Goal: Information Seeking & Learning: Learn about a topic

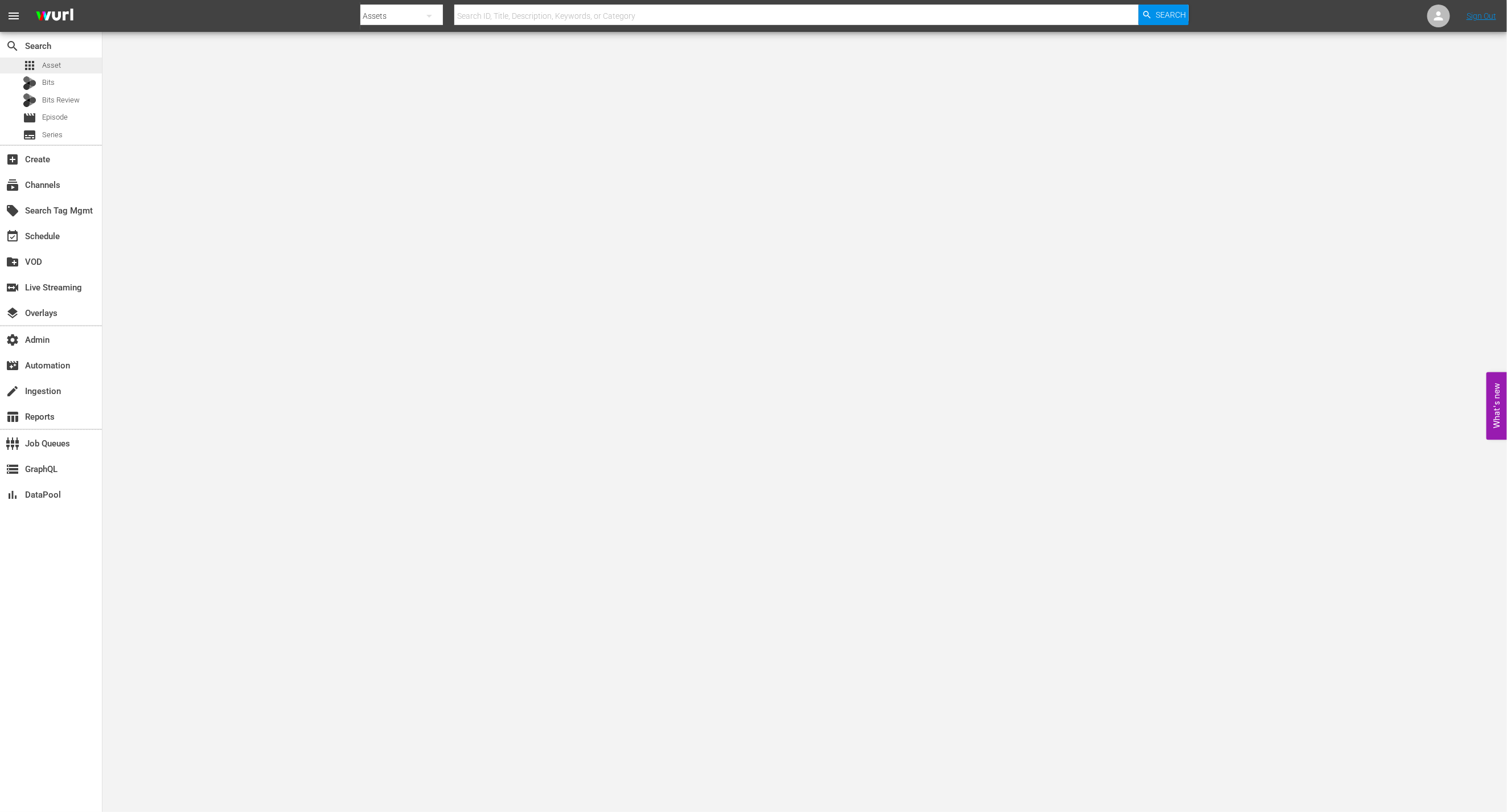
click at [82, 58] on div "search Search apps Asset Bits Bits Review movie Episode subtitles Series" at bounding box center [50, 88] width 102 height 113
click at [70, 64] on div "apps Asset" at bounding box center [50, 65] width 102 height 16
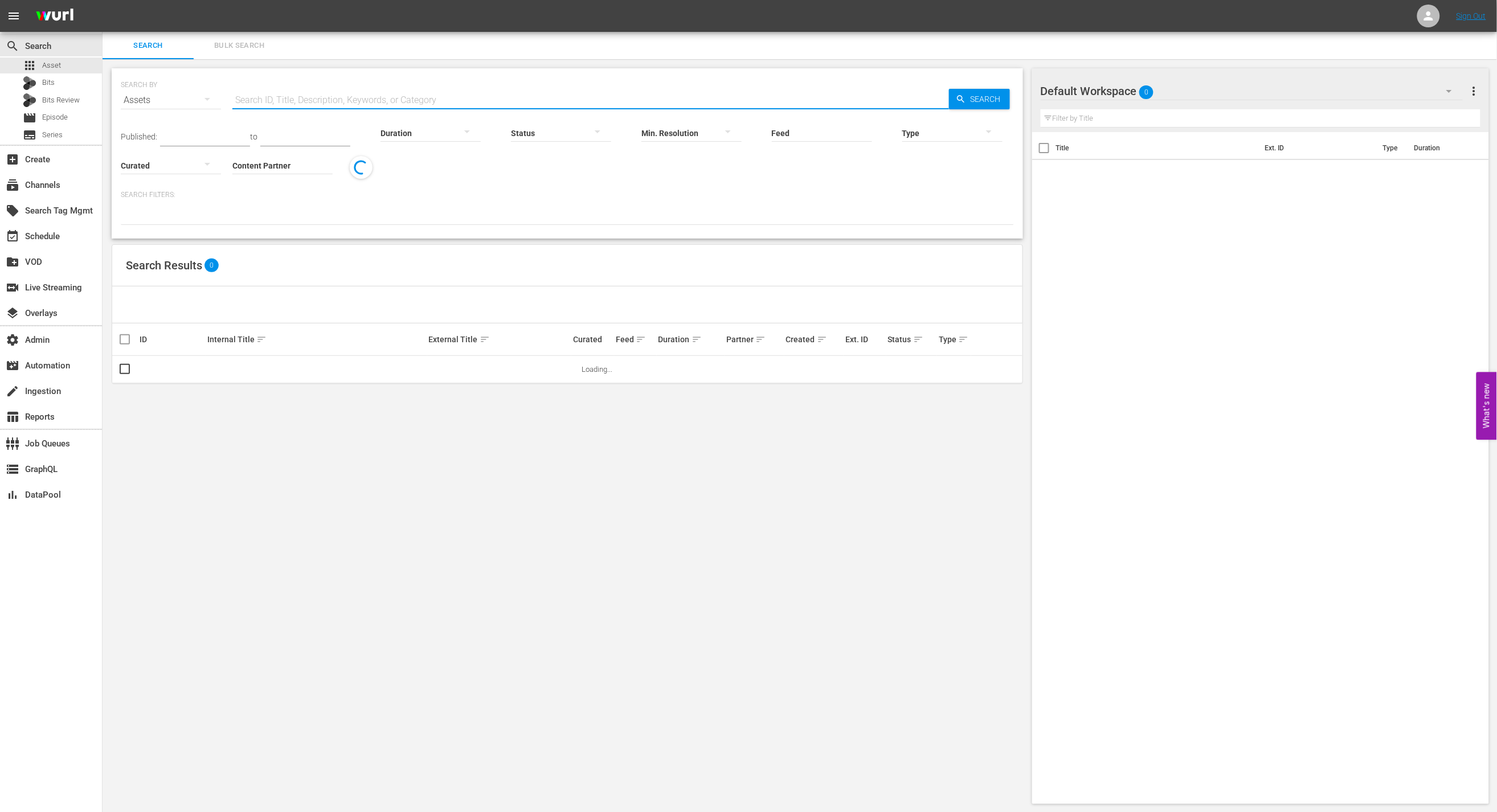
click at [385, 103] on input "text" at bounding box center [590, 100] width 717 height 27
paste input "[PERSON_NAME]: [PERSON_NAME] Blooded Seminar"
type input "[PERSON_NAME]: [PERSON_NAME] Blooded Seminar"
click at [975, 98] on span "Search" at bounding box center [988, 99] width 44 height 20
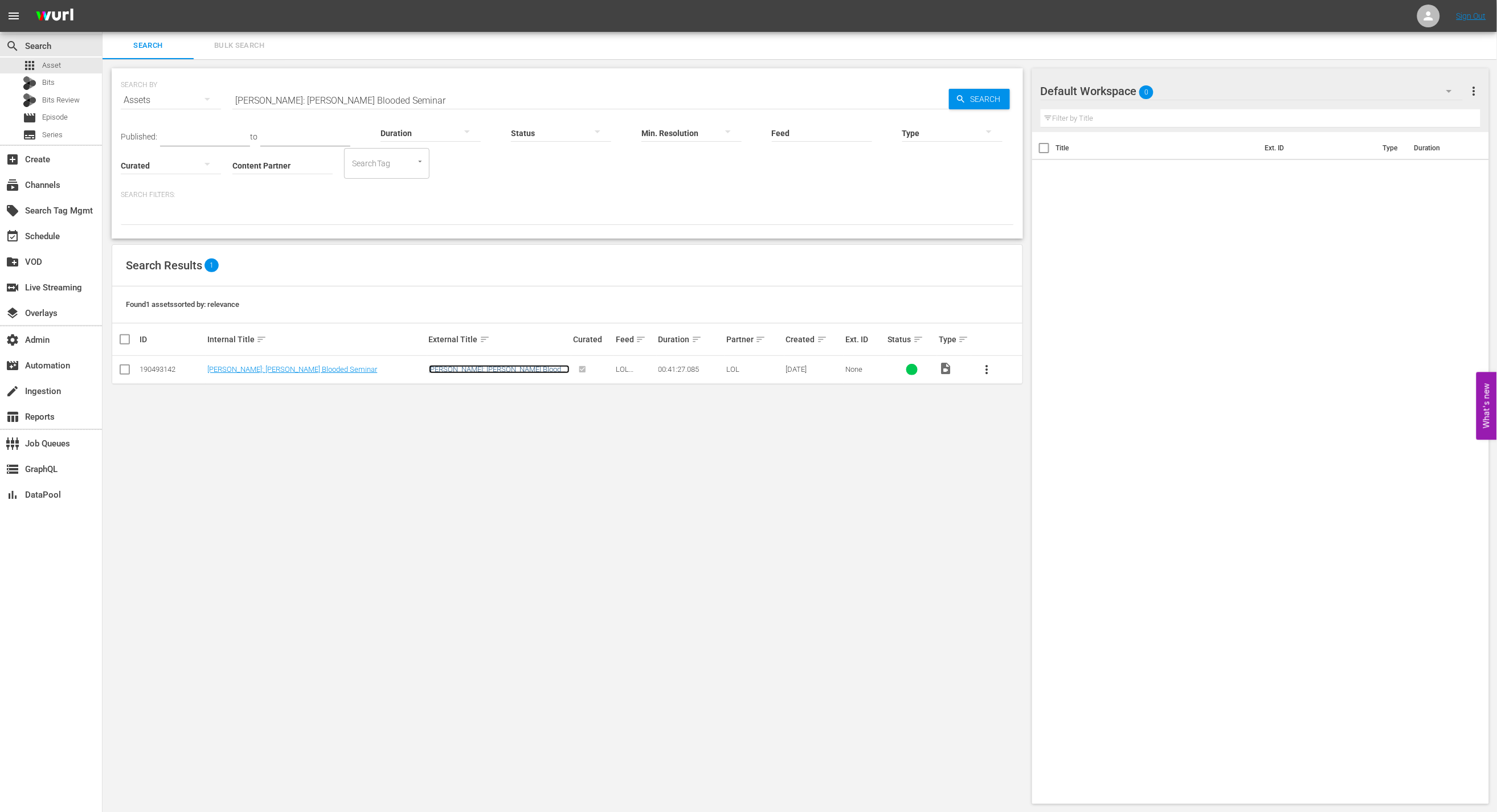
click at [507, 372] on link "Deon Cole: Cole Blooded Seminar" at bounding box center [498, 374] width 141 height 17
click at [314, 91] on input "Deon Cole: Cole Blooded Seminar" at bounding box center [590, 100] width 717 height 27
paste input "Jo Koy: Lights Out"
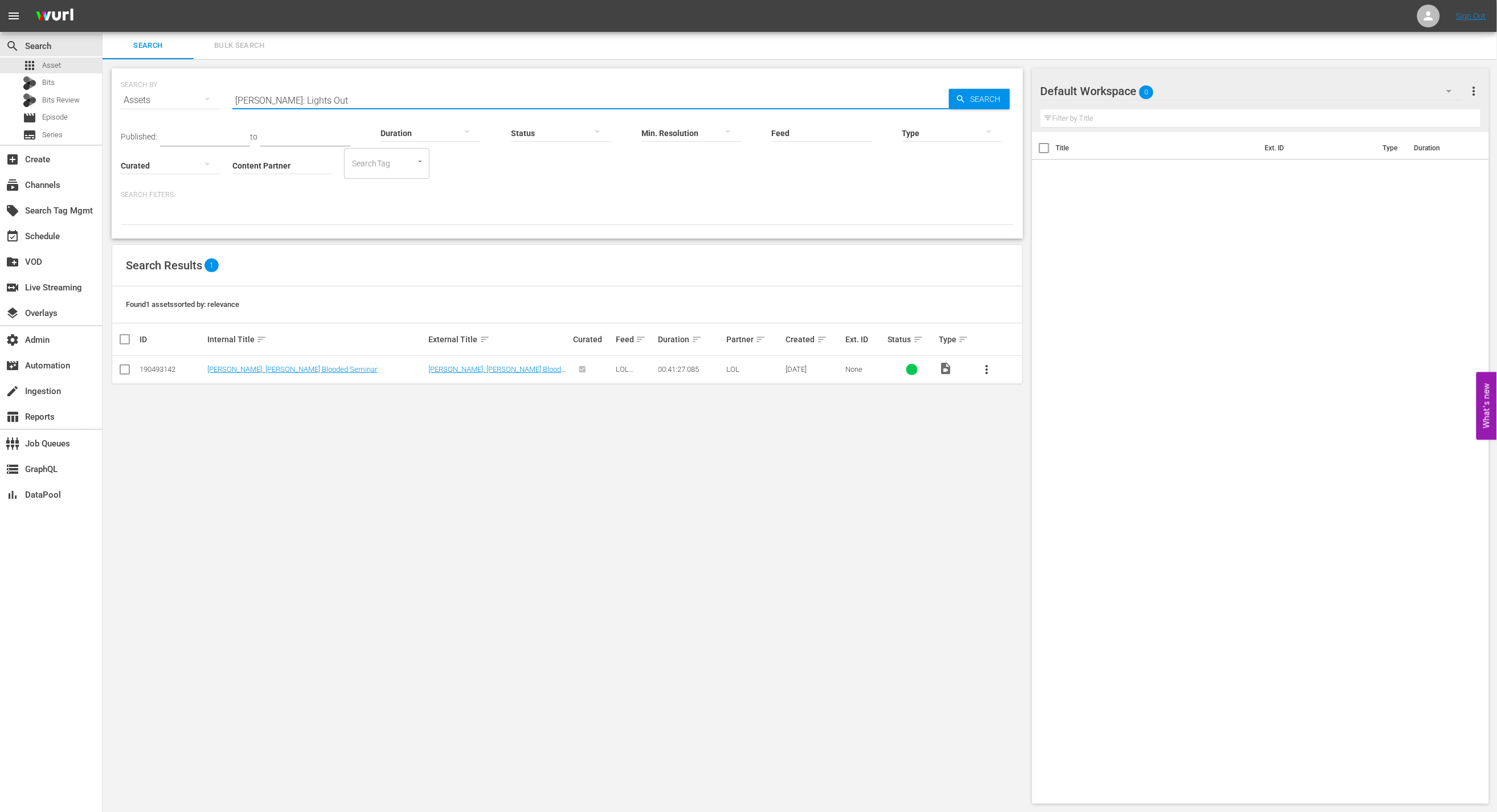
type input "Jo Koy: Lights Out"
click at [994, 102] on span "Search" at bounding box center [988, 99] width 44 height 20
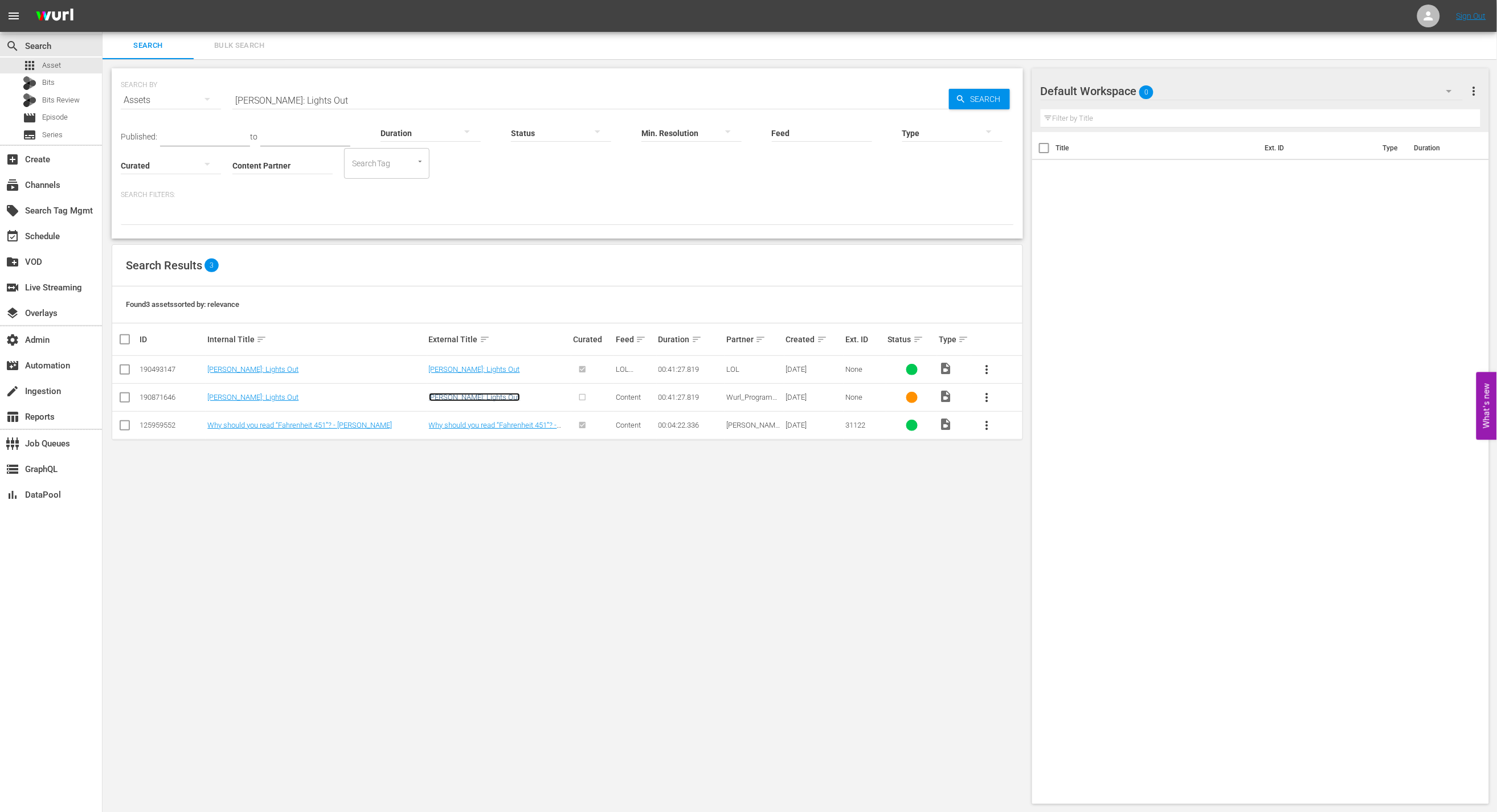
click at [480, 395] on link "[PERSON_NAME]: Lights Out" at bounding box center [474, 397] width 91 height 8
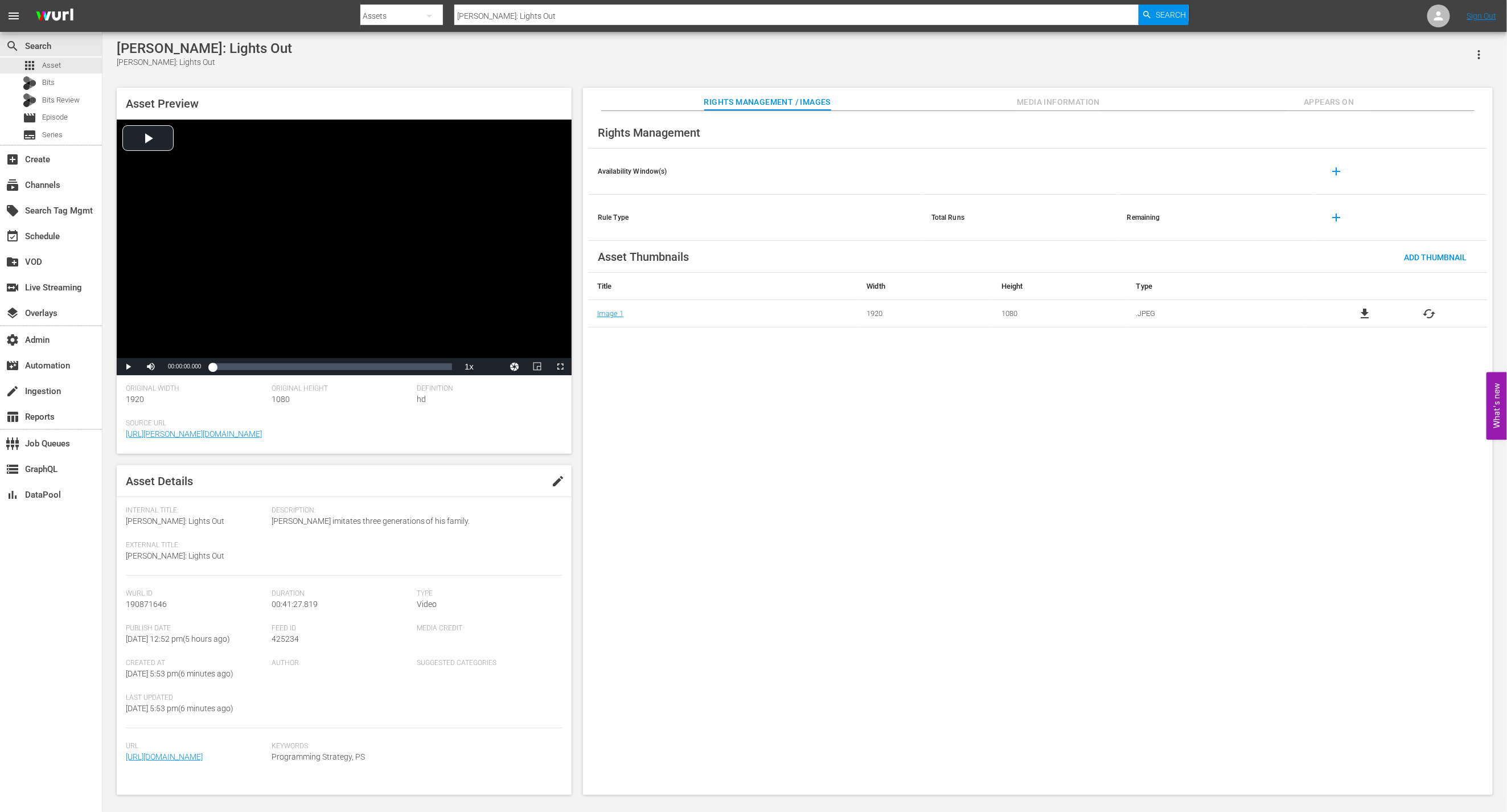
click at [1063, 102] on span "Media Information" at bounding box center [1058, 102] width 85 height 14
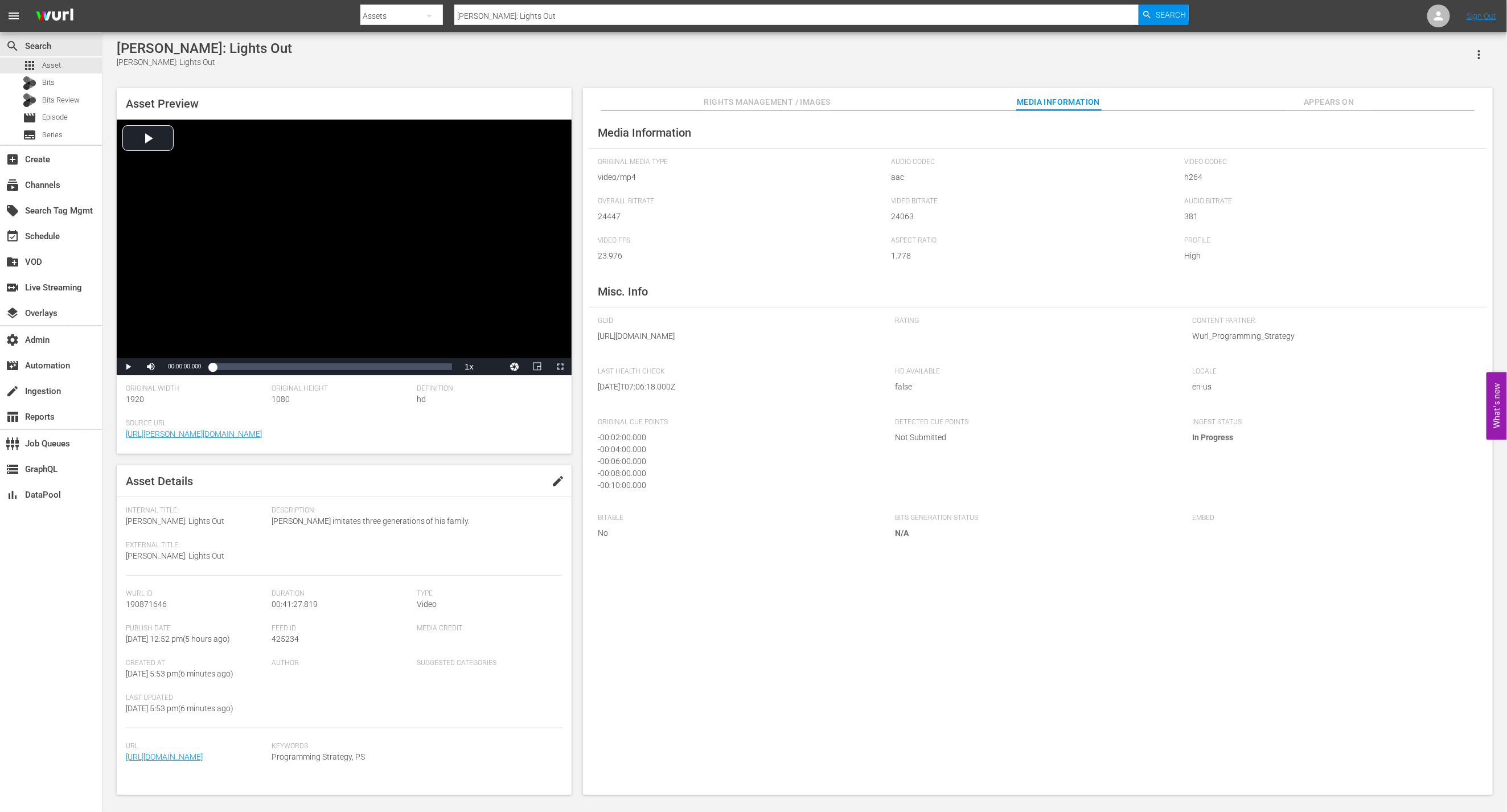
click at [815, 98] on span "Rights Management / Images" at bounding box center [767, 102] width 126 height 14
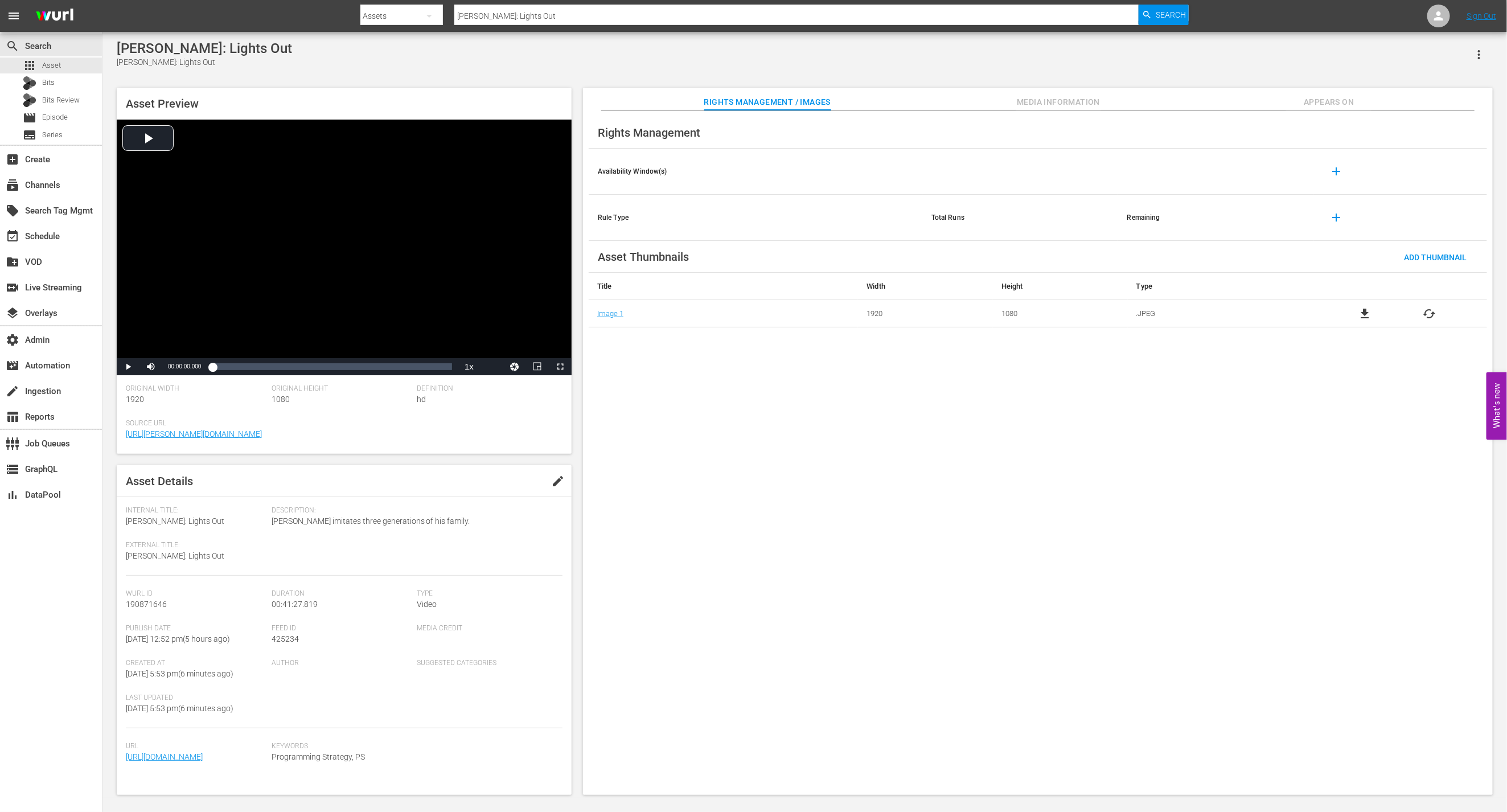
click at [1318, 99] on span "Appears On" at bounding box center [1328, 102] width 85 height 14
click at [824, 94] on button "Rights Management / Images" at bounding box center [767, 98] width 126 height 23
click at [1053, 101] on span "Media Information" at bounding box center [1058, 102] width 85 height 14
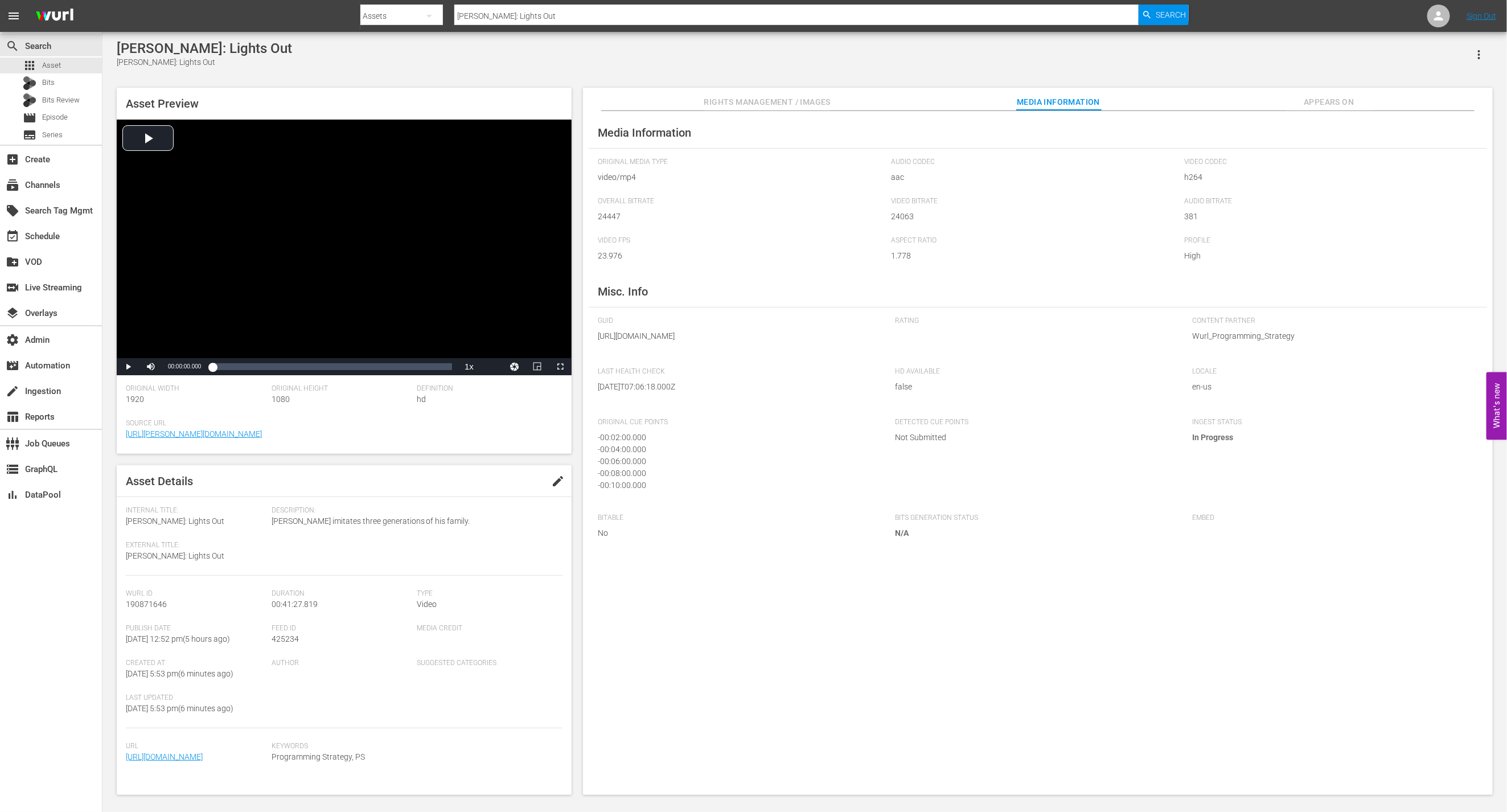
click at [151, 602] on span "190871646" at bounding box center [146, 603] width 41 height 9
click at [152, 602] on span "190871646" at bounding box center [146, 603] width 41 height 9
copy span "190871646"
click at [798, 100] on span "Rights Management / Images" at bounding box center [767, 102] width 126 height 14
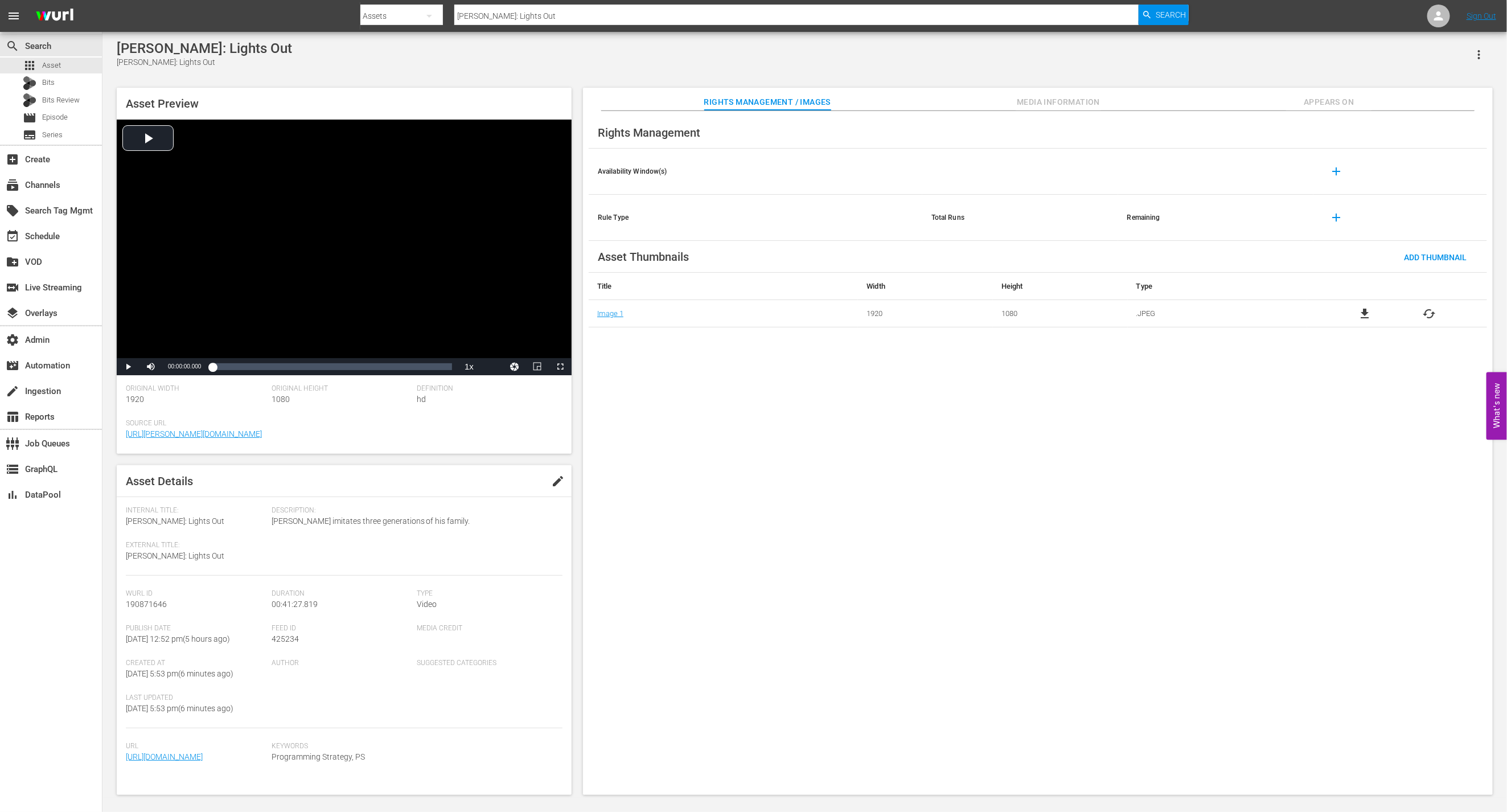
click at [1060, 111] on div "Rights Management Availability Window(s) add Rule Type Total Runs Remaining add…" at bounding box center [1037, 453] width 910 height 684
click at [1059, 105] on span "Media Information" at bounding box center [1058, 102] width 85 height 14
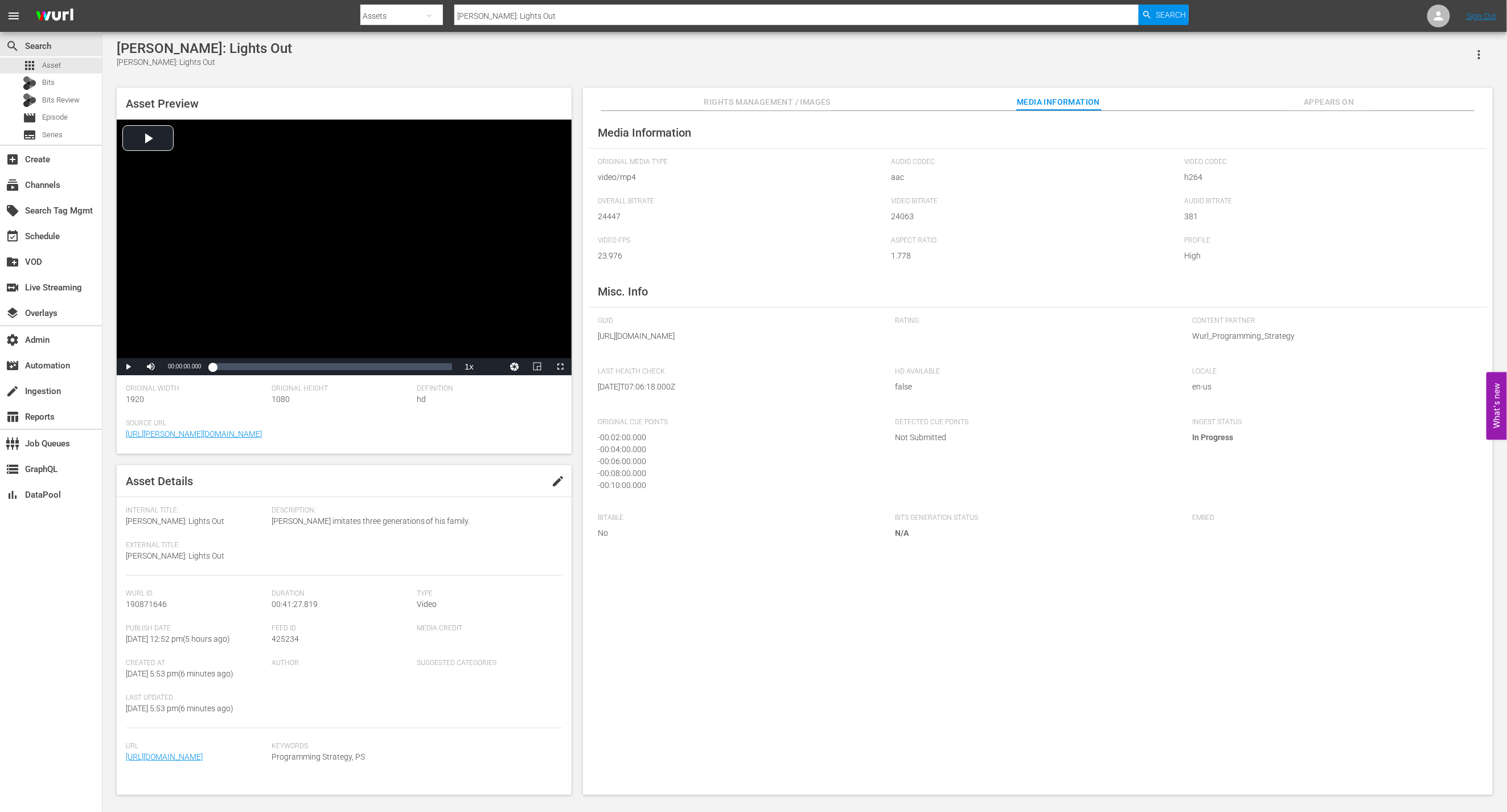
click at [277, 640] on span "425234" at bounding box center [285, 639] width 27 height 9
click at [289, 636] on span "425234" at bounding box center [285, 639] width 27 height 9
click at [289, 636] on span "425234" at bounding box center [285, 639] width 27 height 9
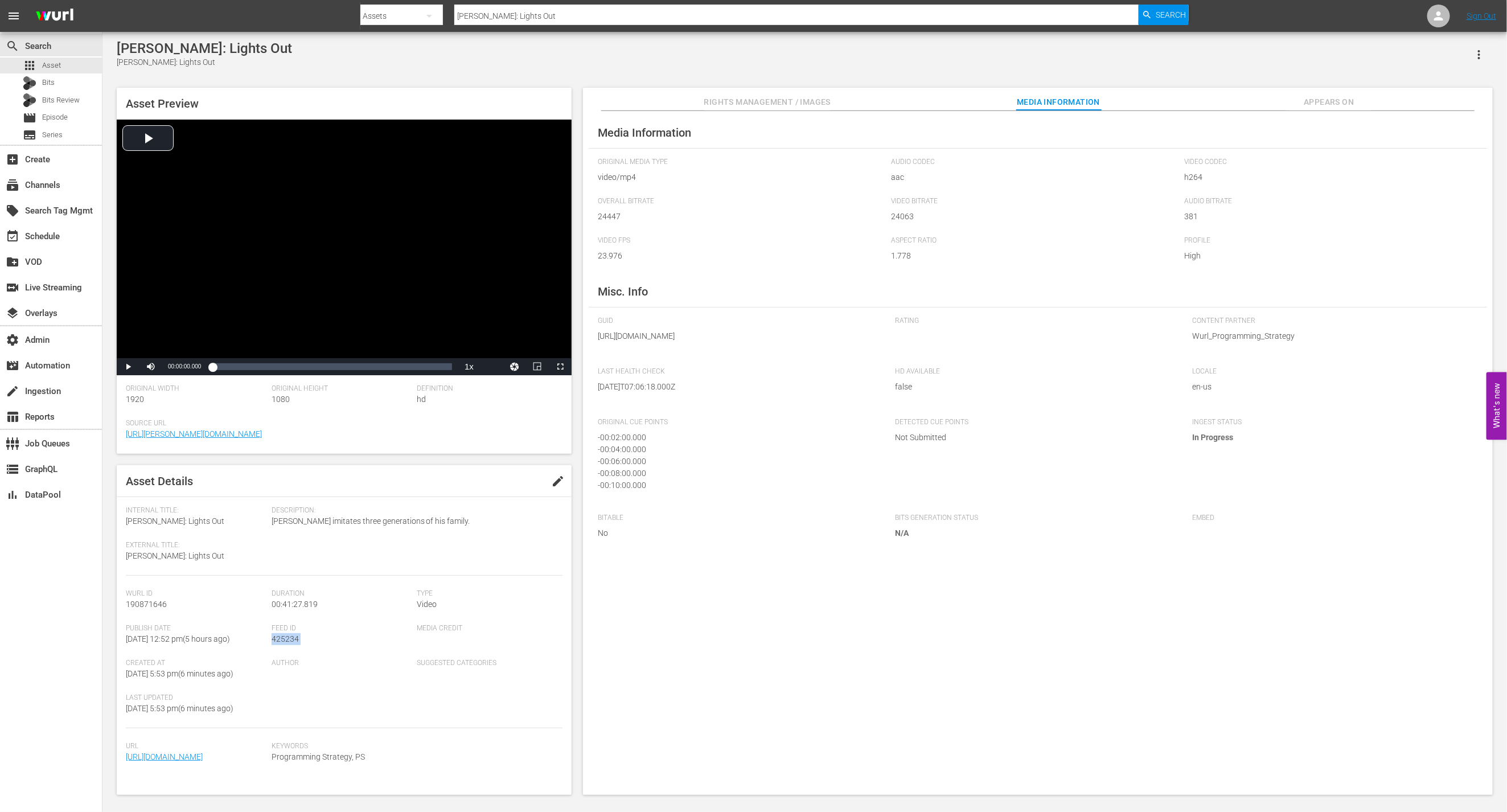
drag, startPoint x: 1027, startPoint y: 103, endPoint x: 972, endPoint y: 99, distance: 55.1
click at [1026, 103] on span "Media Information" at bounding box center [1058, 102] width 85 height 14
click at [805, 100] on span "Rights Management / Images" at bounding box center [767, 102] width 126 height 14
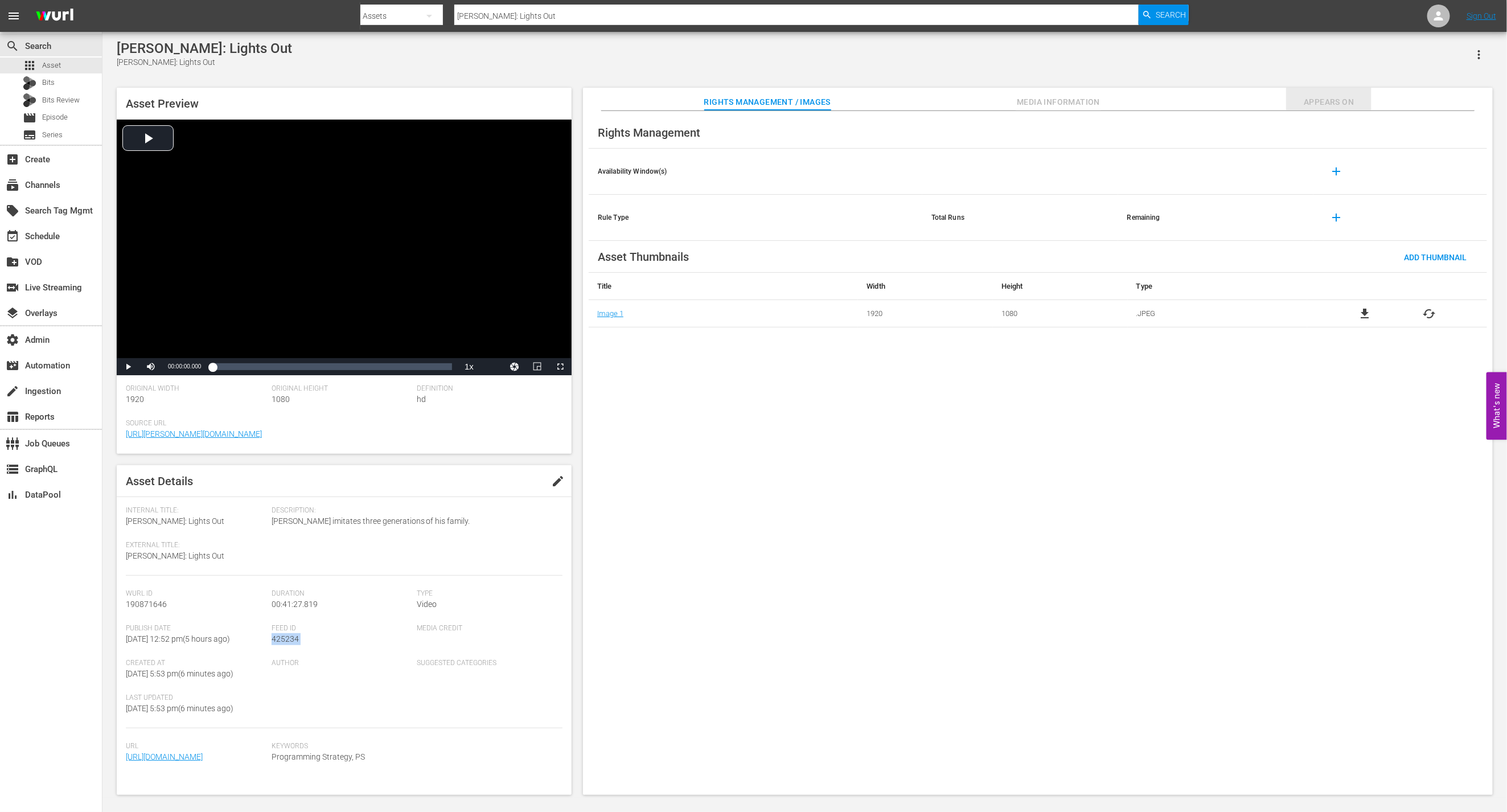
click at [1302, 103] on span "Appears On" at bounding box center [1328, 102] width 85 height 14
click at [731, 103] on span "Rights Management / Images" at bounding box center [767, 102] width 126 height 14
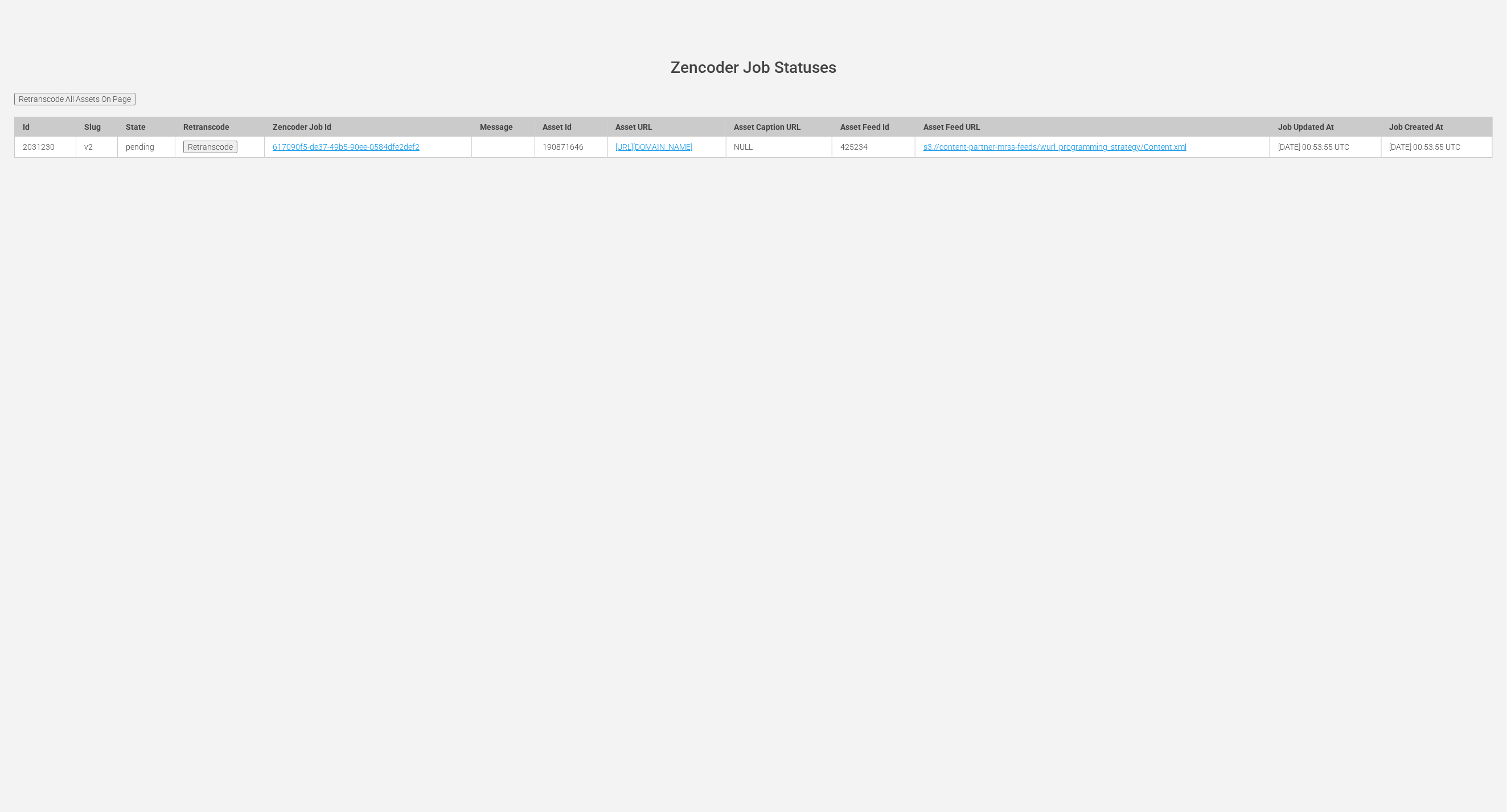
drag, startPoint x: 636, startPoint y: 321, endPoint x: 491, endPoint y: 272, distance: 153.1
click at [636, 321] on div "wurl-scheduler.com site status Zencoder Job Statuses Retranscode All Assets On …" at bounding box center [753, 406] width 1507 height 812
click at [296, 151] on link "617090f5-de37-49b5-90ee-0584dfe2def2" at bounding box center [346, 146] width 147 height 9
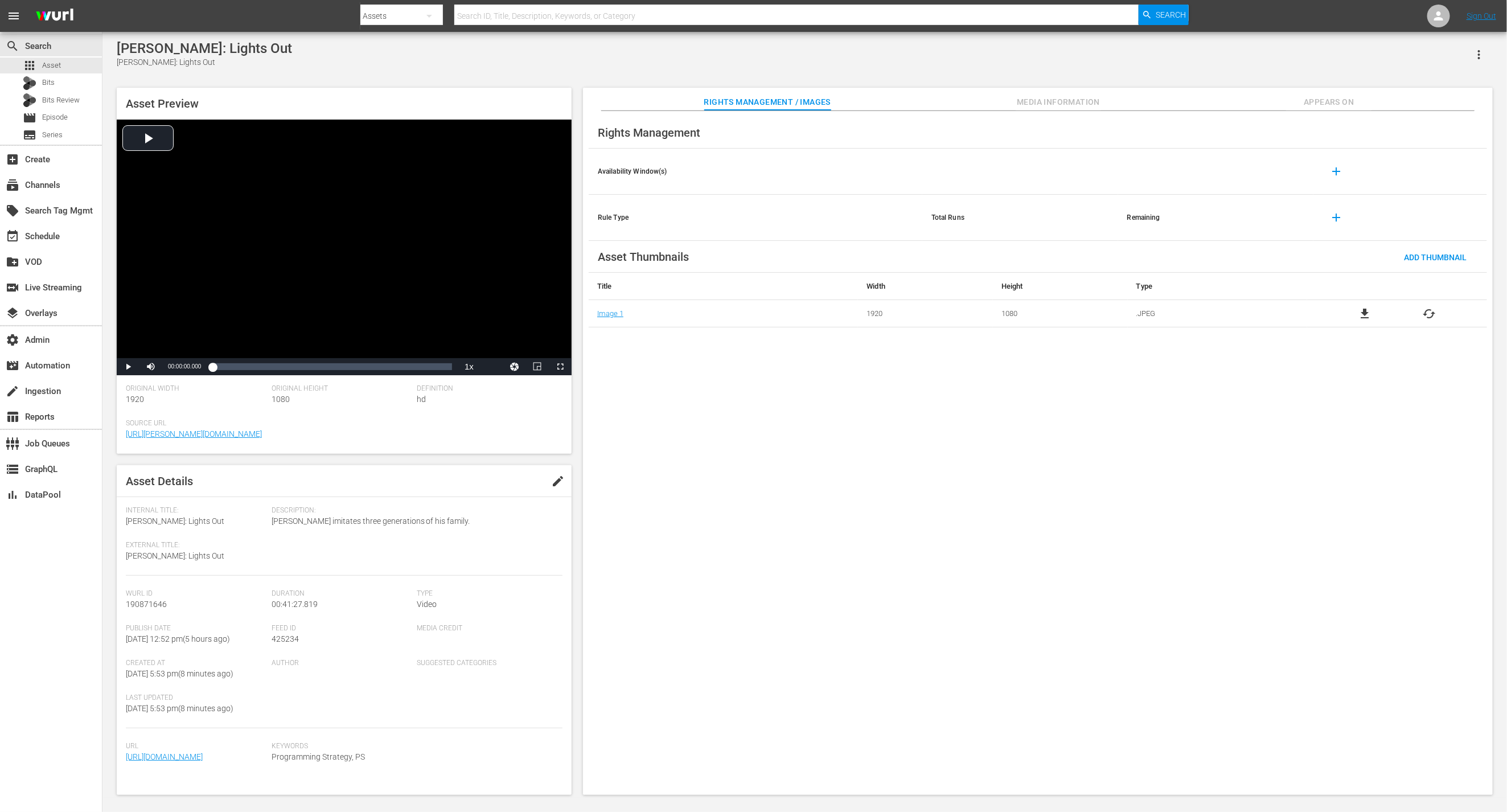
click at [676, 436] on div "Rights Management Availability Window(s) add Rule Type Total Runs Remaining add…" at bounding box center [1037, 453] width 910 height 684
click at [275, 640] on span "425234" at bounding box center [285, 639] width 27 height 9
click at [276, 640] on span "425234" at bounding box center [285, 639] width 27 height 9
copy span "425234"
click at [1089, 103] on span "Media Information" at bounding box center [1058, 102] width 85 height 14
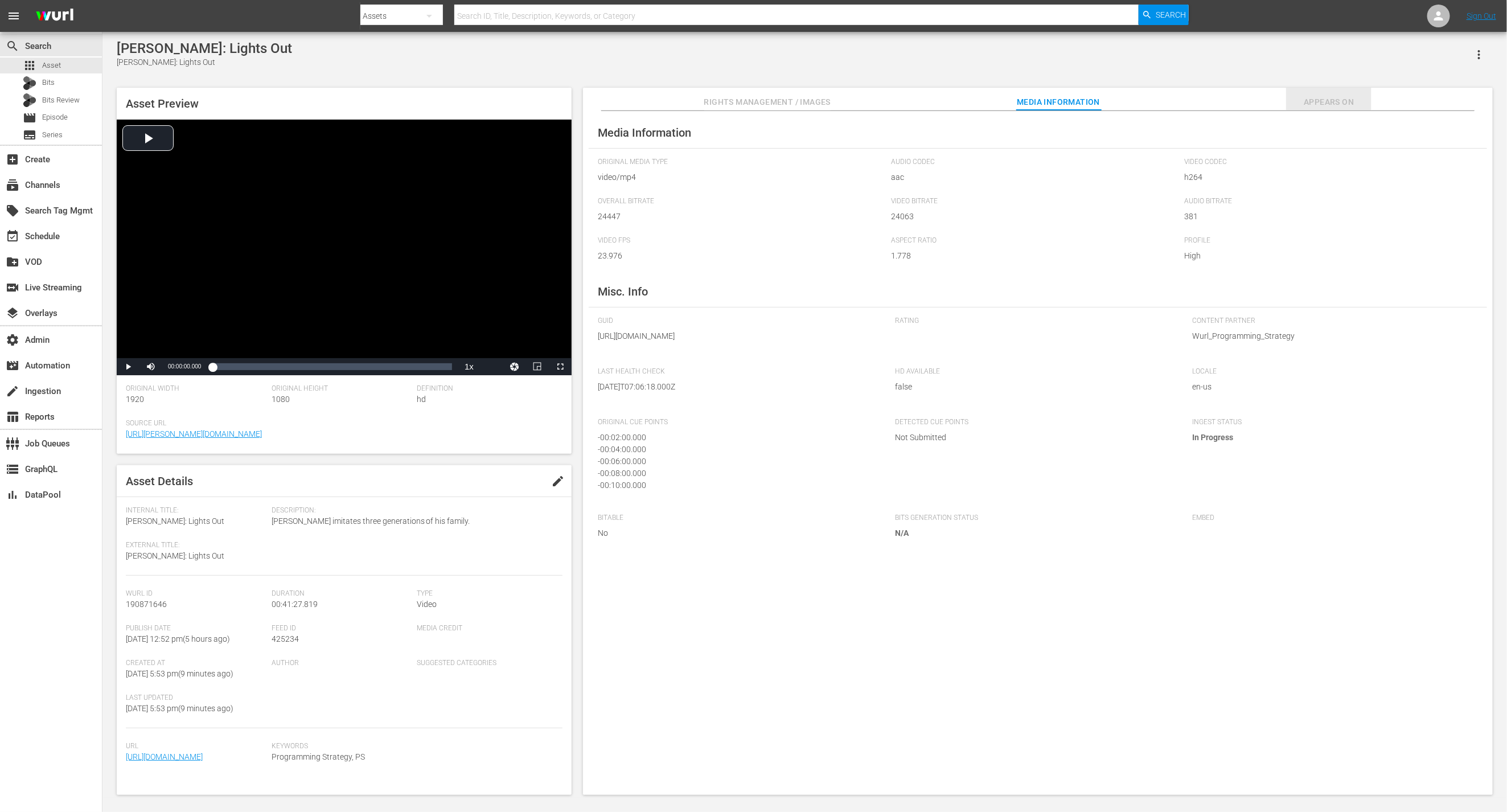
drag, startPoint x: 1321, startPoint y: 98, endPoint x: 793, endPoint y: 84, distance: 528.2
click at [1319, 98] on span "Appears On" at bounding box center [1328, 102] width 85 height 14
click at [735, 104] on span "Rights Management / Images" at bounding box center [767, 102] width 126 height 14
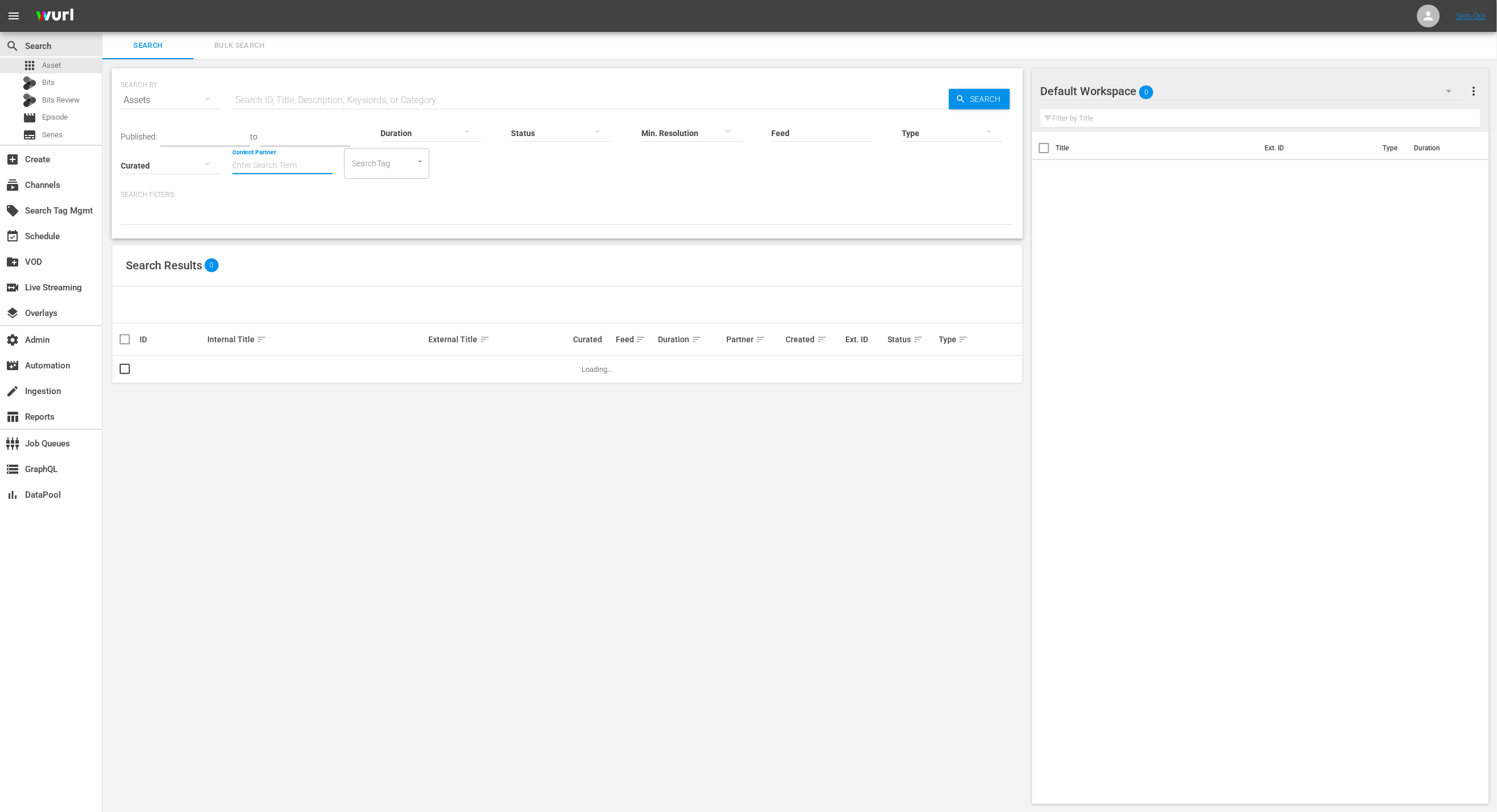
click at [232, 172] on input "Content Partner" at bounding box center [282, 166] width 100 height 41
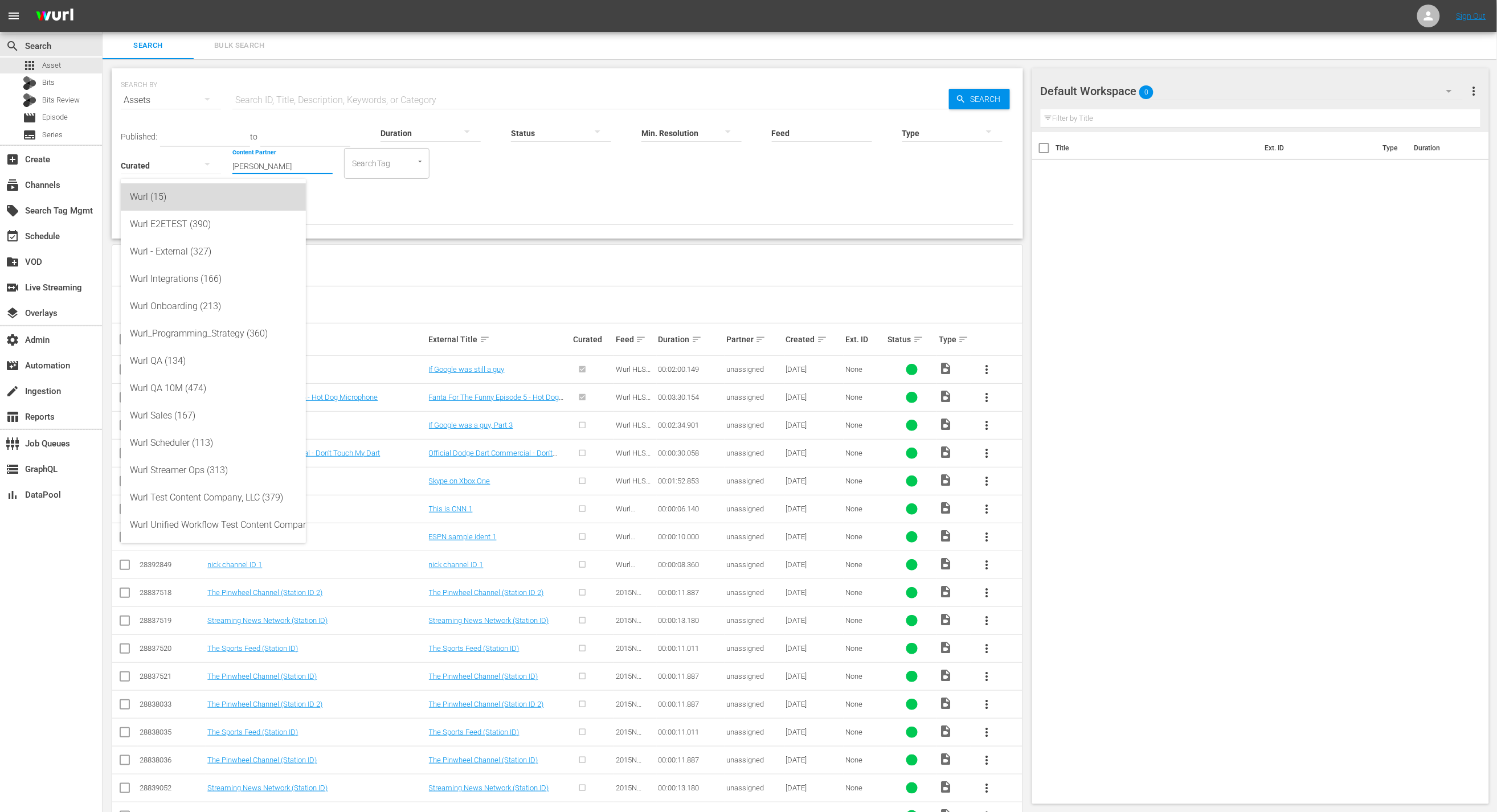
click at [184, 206] on div "Wurl (15)" at bounding box center [213, 197] width 167 height 27
type input "Wurl (15)"
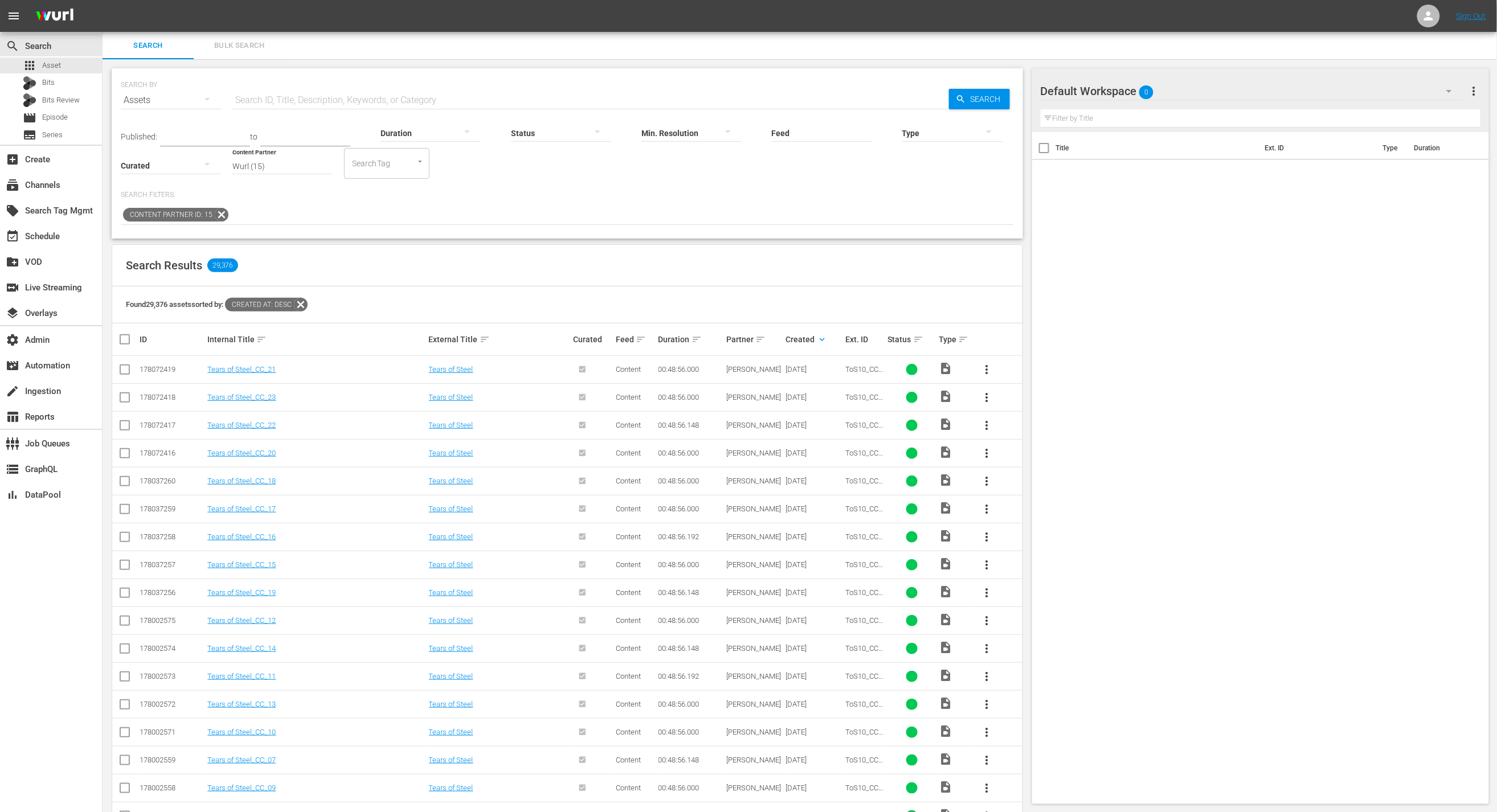
click at [224, 216] on icon at bounding box center [221, 215] width 15 height 15
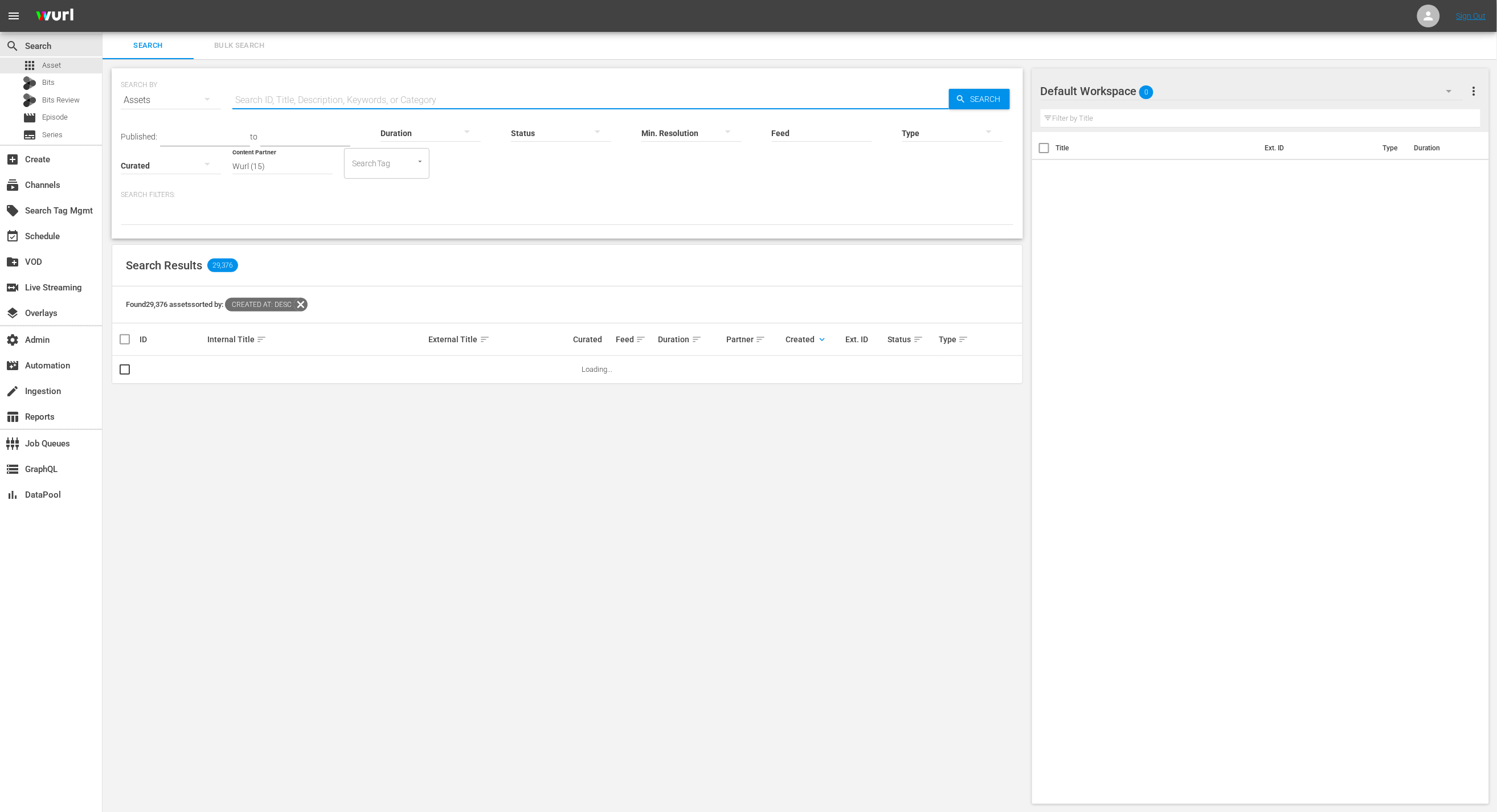
click at [451, 98] on input "text" at bounding box center [590, 100] width 717 height 27
paste input "425234"
click at [390, 84] on div "SEARCH BY Search By Assets Search ID, Title, Description, Keywords, or Category…" at bounding box center [567, 93] width 893 height 41
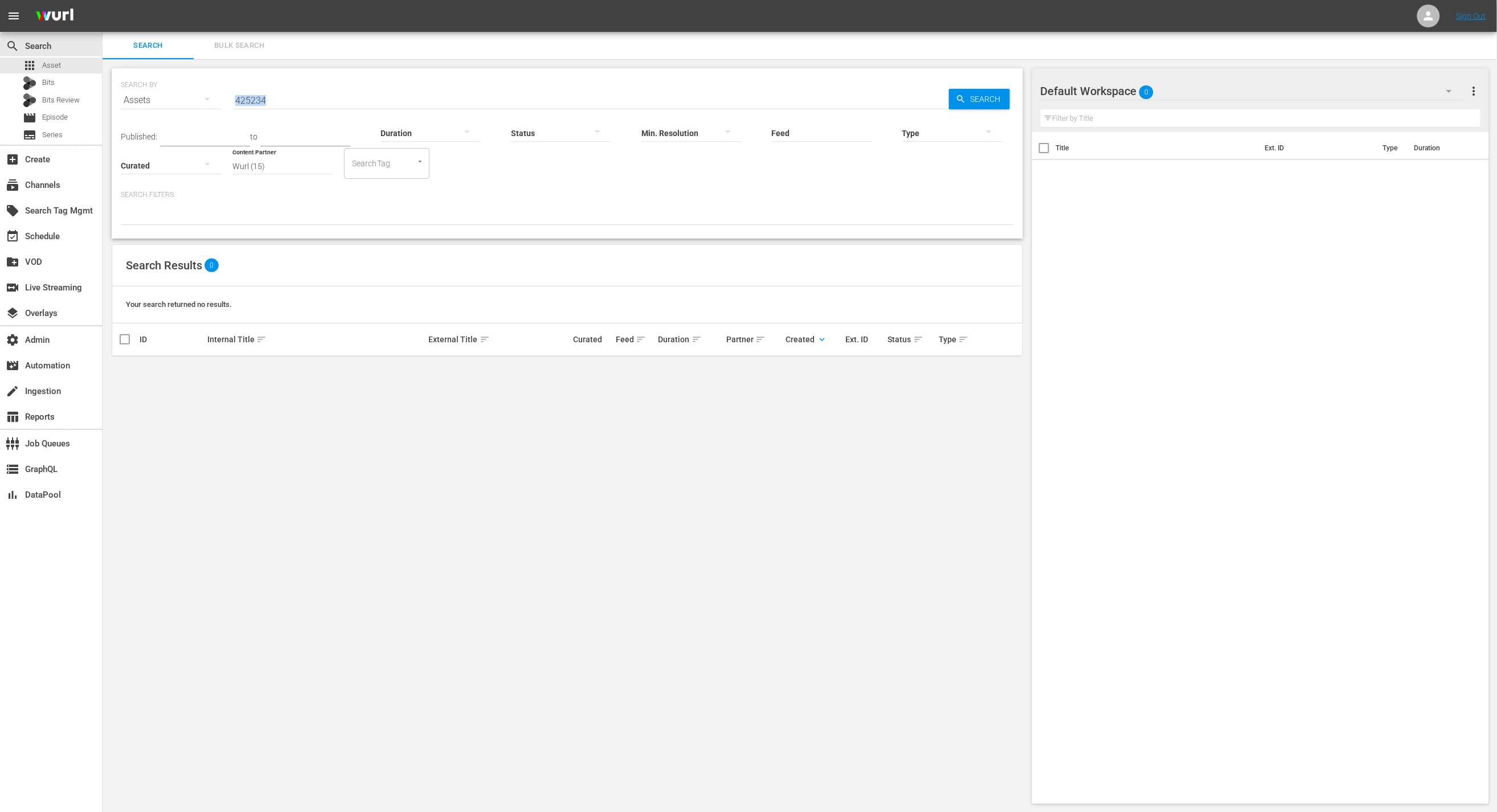
click at [390, 85] on div "SEARCH BY Search By Assets Search ID, Title, Description, Keywords, or Category…" at bounding box center [567, 93] width 893 height 41
click at [389, 88] on input "425234" at bounding box center [590, 100] width 717 height 27
type input "koy425234"
click at [369, 88] on input "koy425234" at bounding box center [590, 100] width 717 height 27
click at [369, 89] on input "koy425234" at bounding box center [590, 100] width 717 height 27
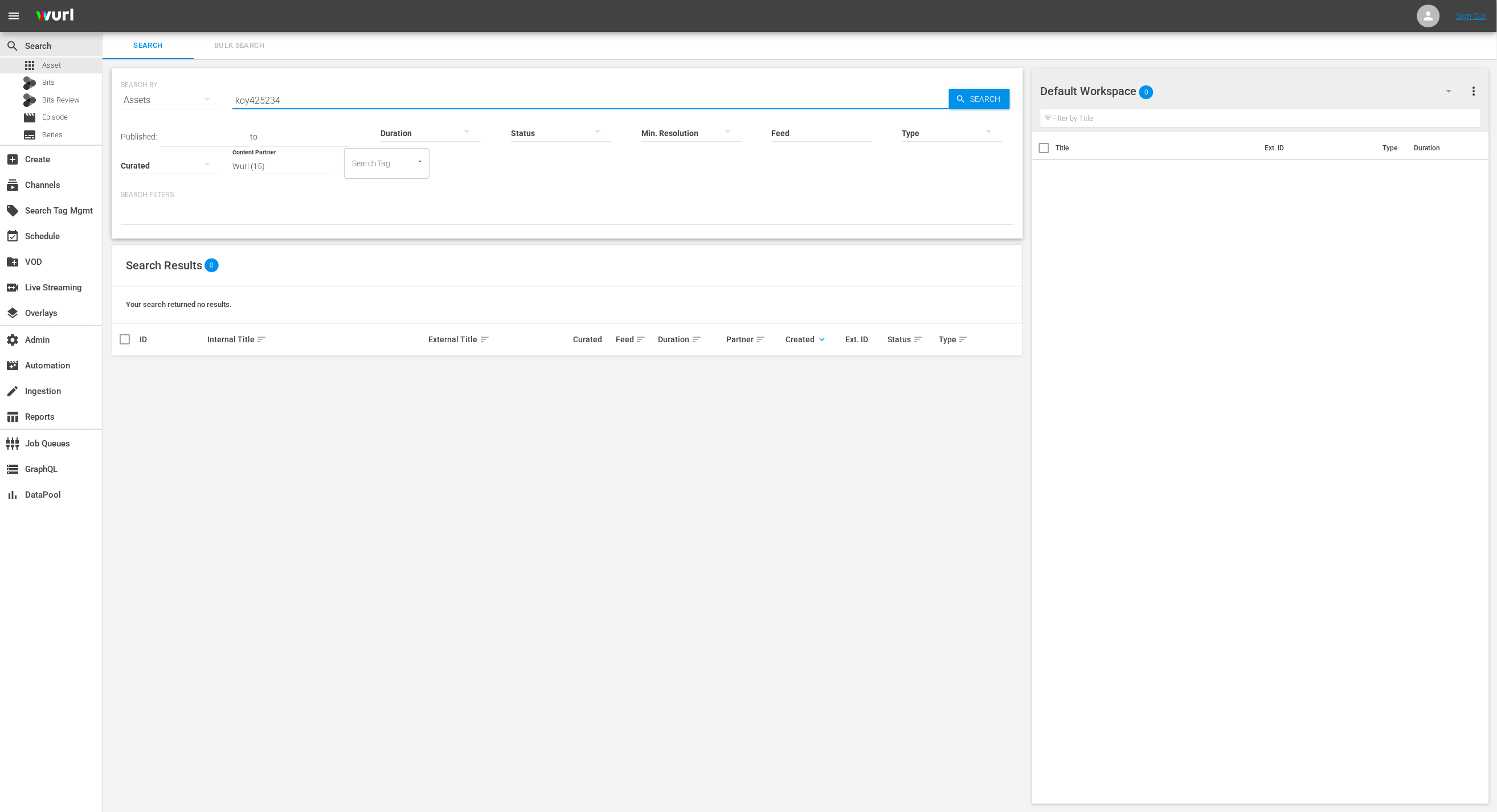
click at [369, 89] on input "koy425234" at bounding box center [590, 100] width 717 height 27
type input "[PERSON_NAME]"
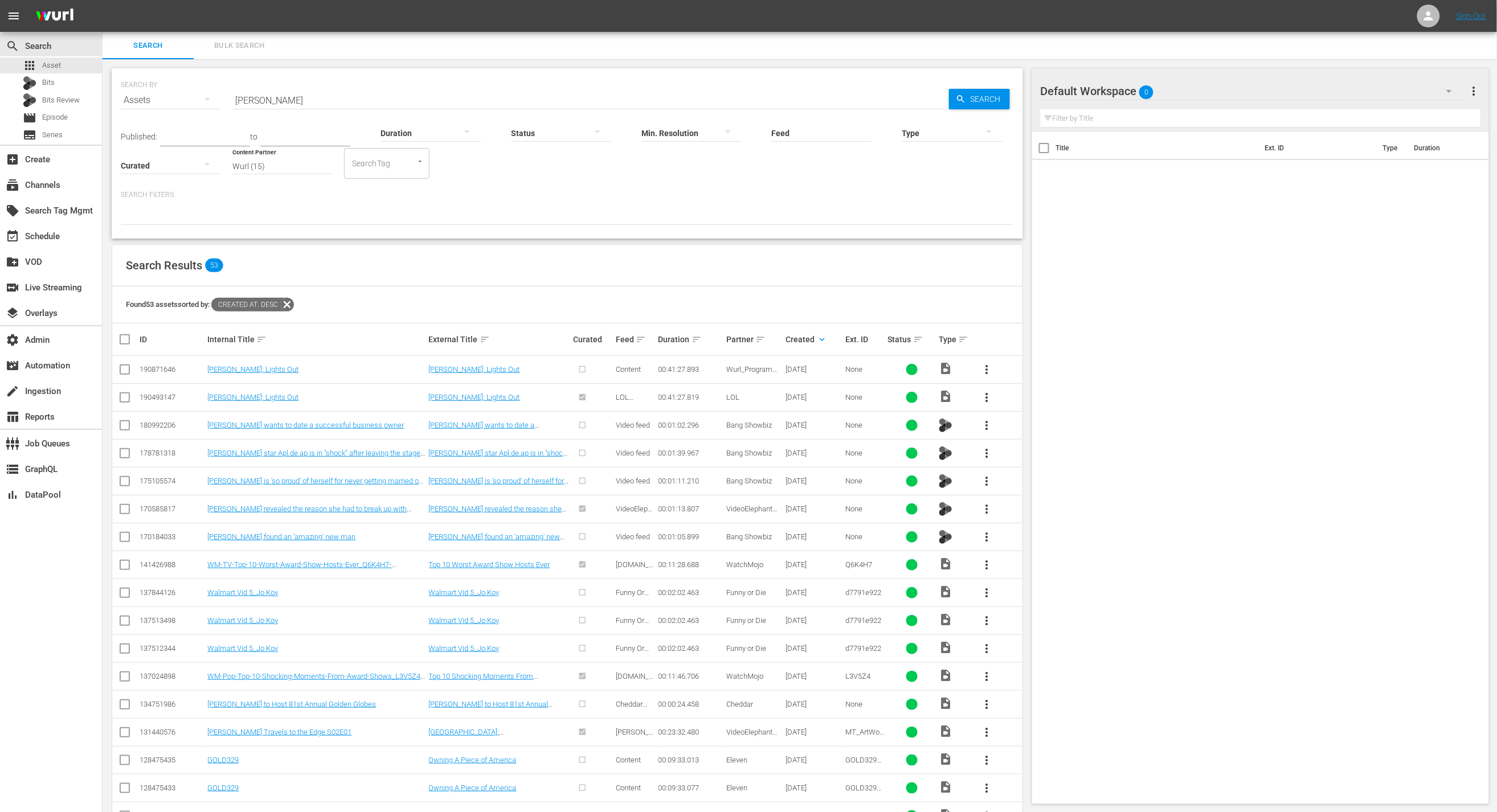
click at [637, 210] on div at bounding box center [567, 215] width 893 height 19
click at [772, 128] on input "Feed" at bounding box center [822, 134] width 100 height 41
type input "w"
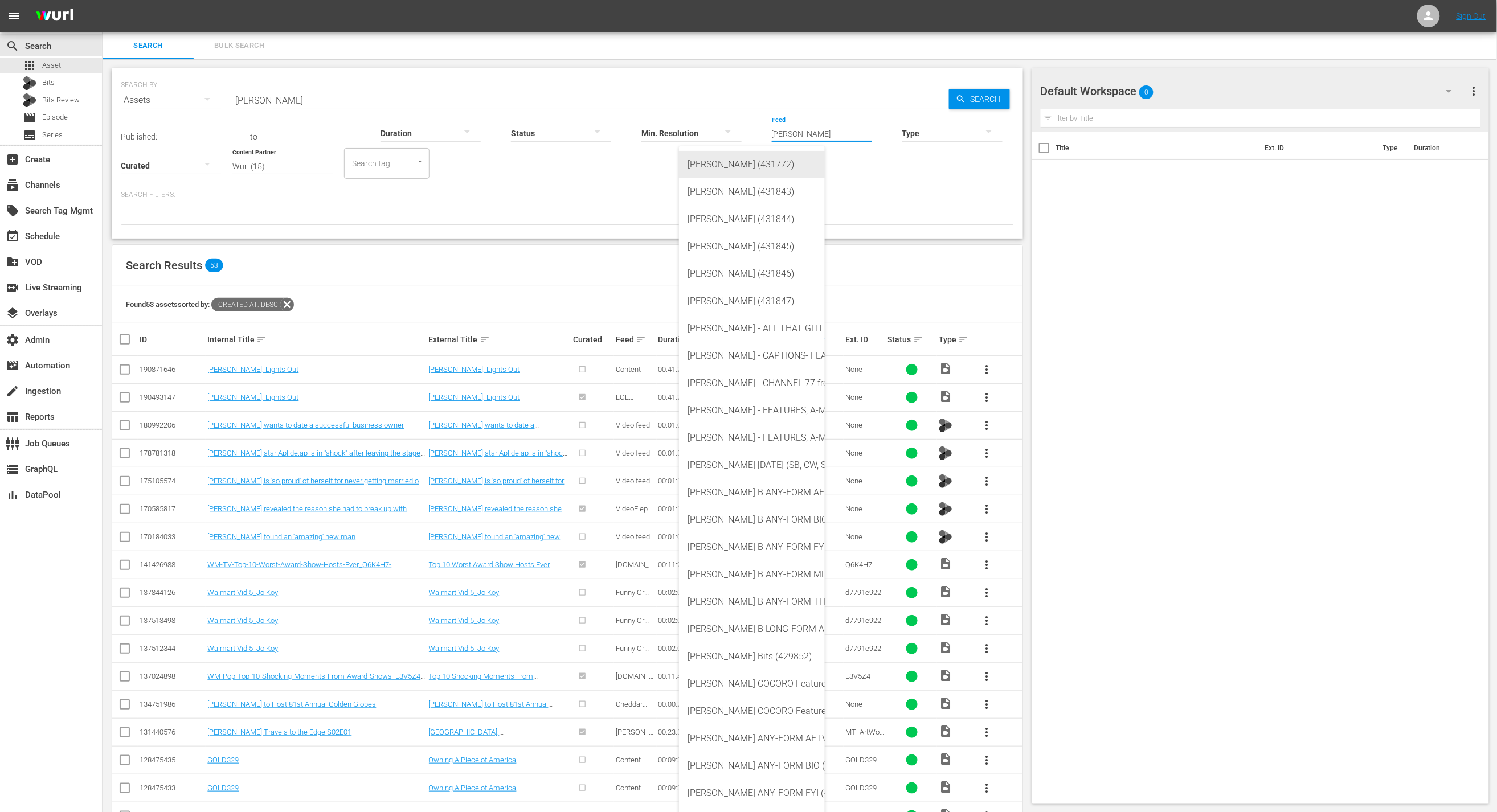
type input "W"
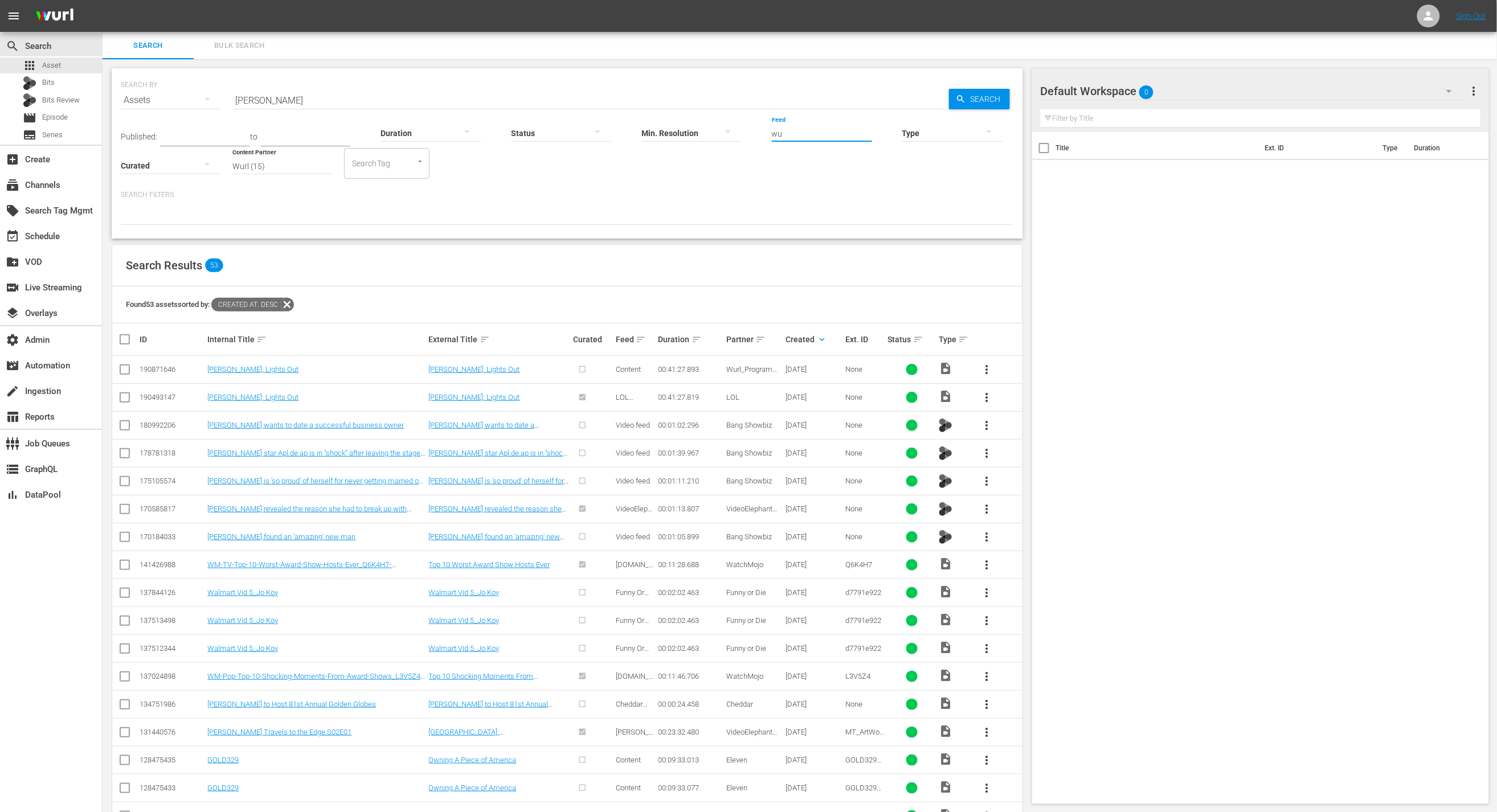
type input "w"
click at [743, 367] on span "Wurl_Programming_Strategy" at bounding box center [754, 374] width 55 height 17
copy span "Wurl_Programming_Strategy"
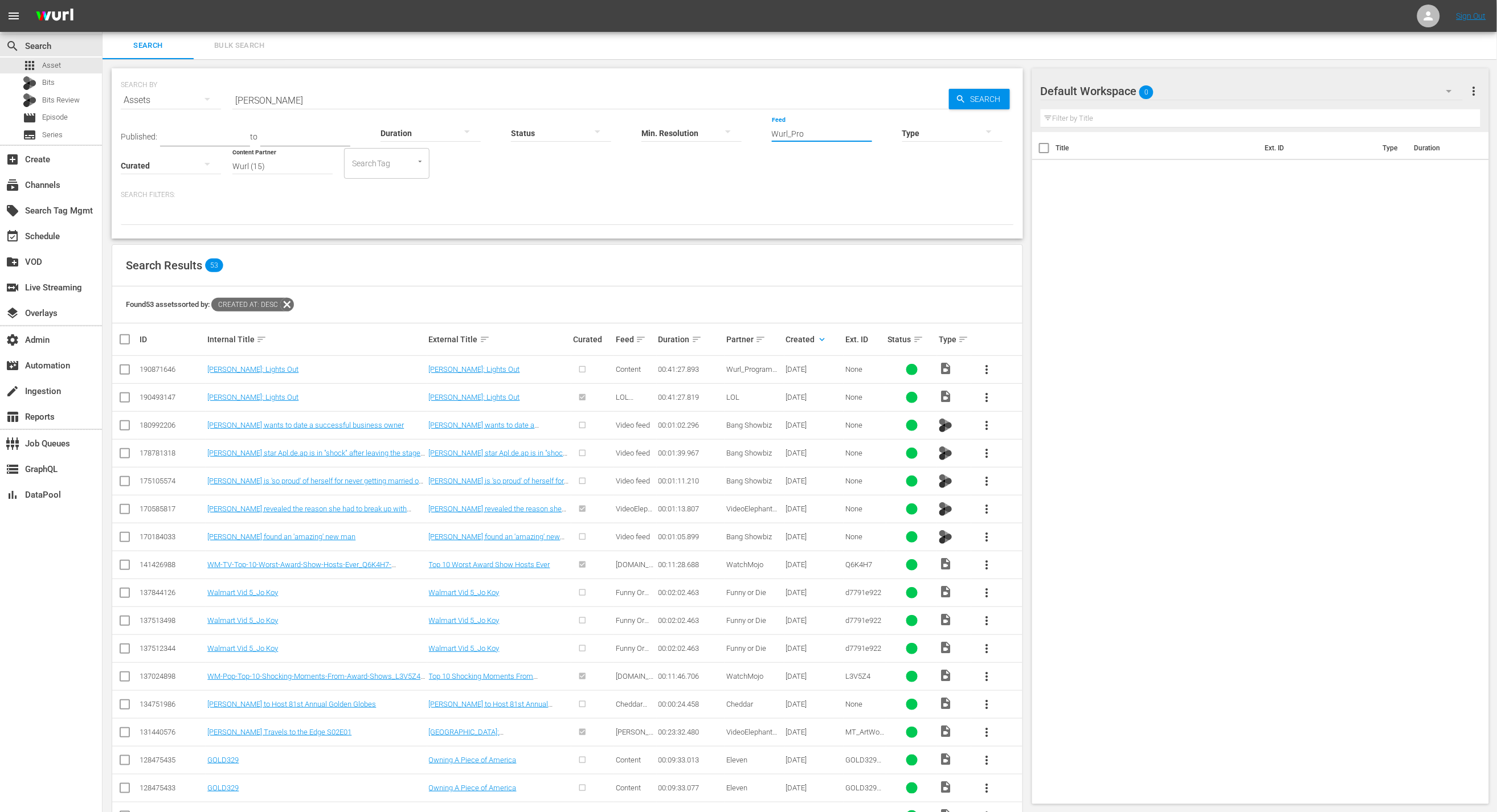
click at [772, 134] on input "Wurl_Pro" at bounding box center [822, 134] width 100 height 41
paste input "gramming_Strategy"
click at [772, 138] on input "Wurl_Programming_Strategy" at bounding box center [822, 134] width 100 height 41
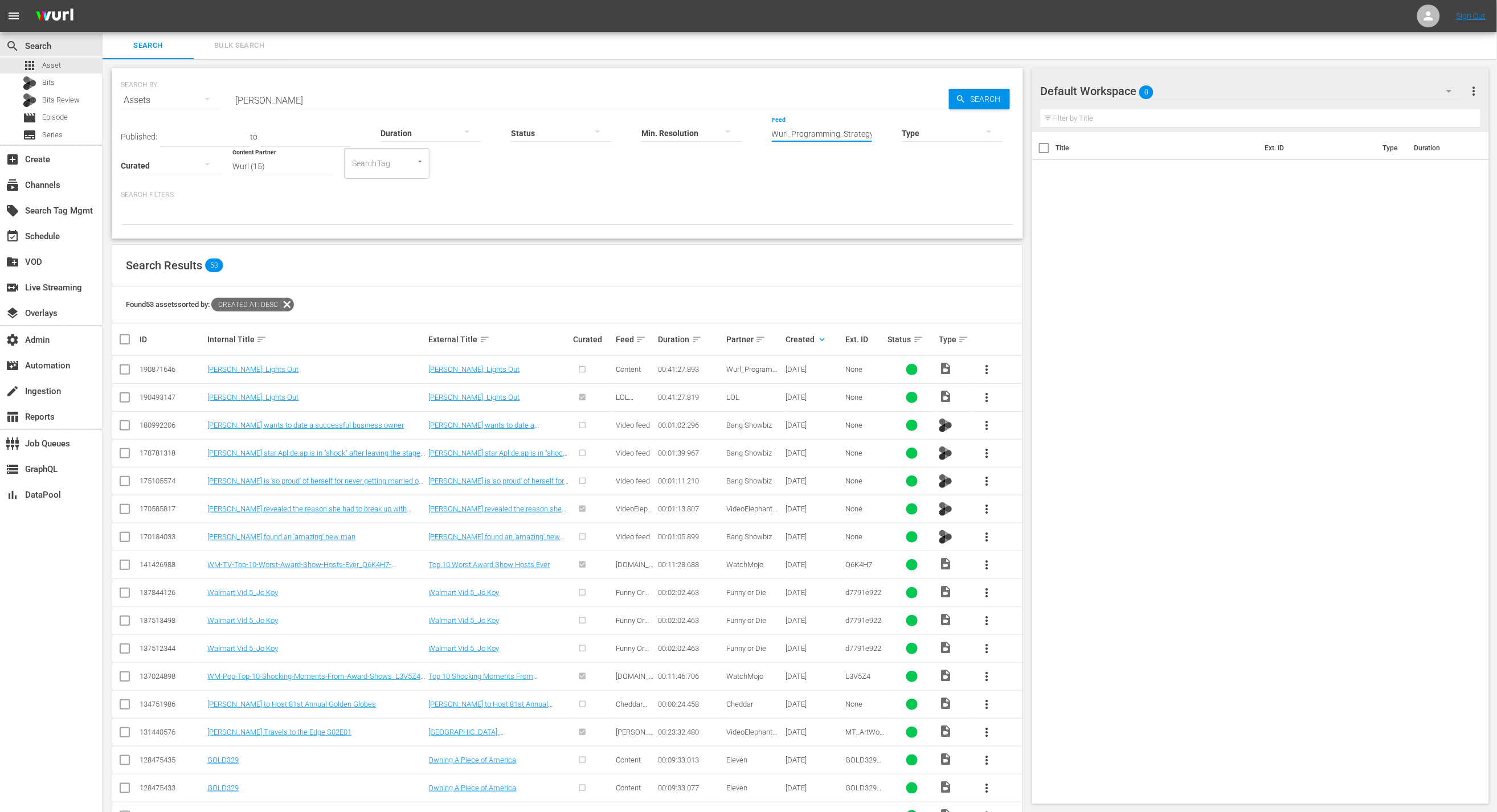
type input "Wurl_Programming_Strategy"
drag, startPoint x: 295, startPoint y: 303, endPoint x: 286, endPoint y: 286, distance: 19.2
click at [295, 303] on icon at bounding box center [287, 305] width 15 height 15
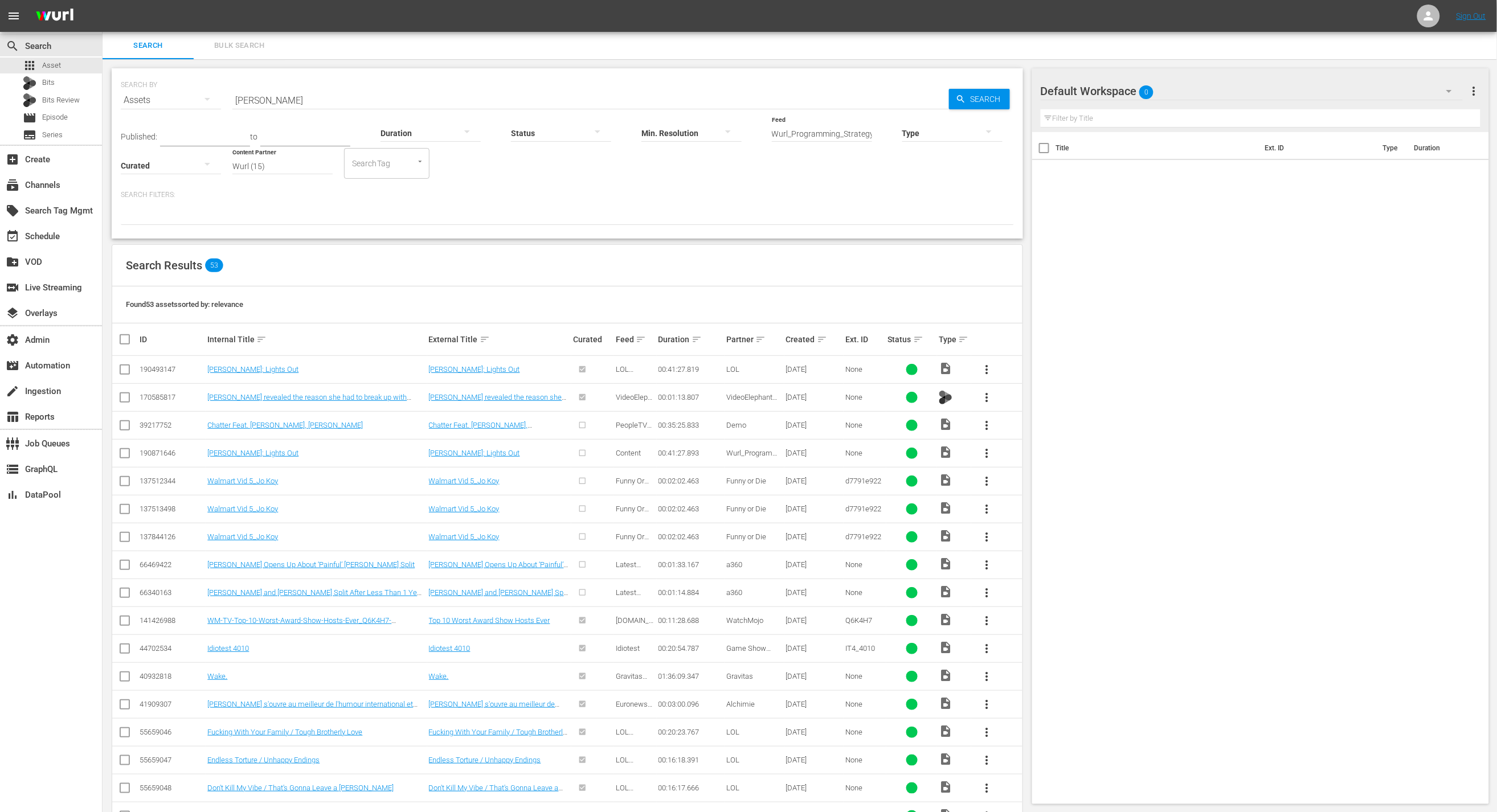
click at [282, 102] on input "jo koy" at bounding box center [590, 100] width 717 height 27
click at [282, 101] on input "jo koy" at bounding box center [590, 100] width 717 height 27
type input "="
click at [598, 226] on div "SEARCH BY Search By Assets Search ID, Title, Description, Keywords, or Category…" at bounding box center [567, 153] width 912 height 170
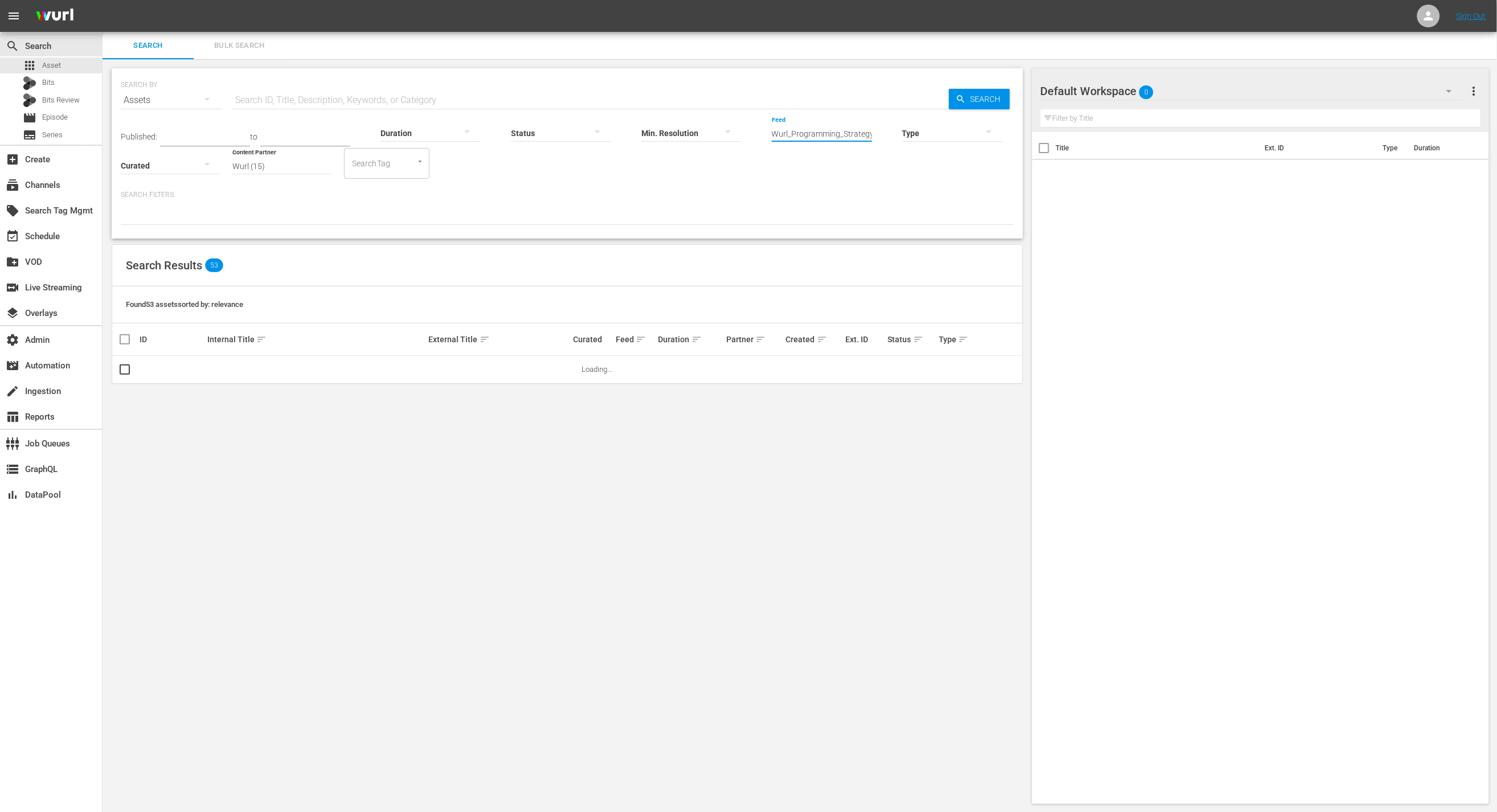
click at [772, 131] on input "Wurl_Programming_Strategy" at bounding box center [822, 134] width 100 height 41
paste input "Wurl_Programming_Strategy"
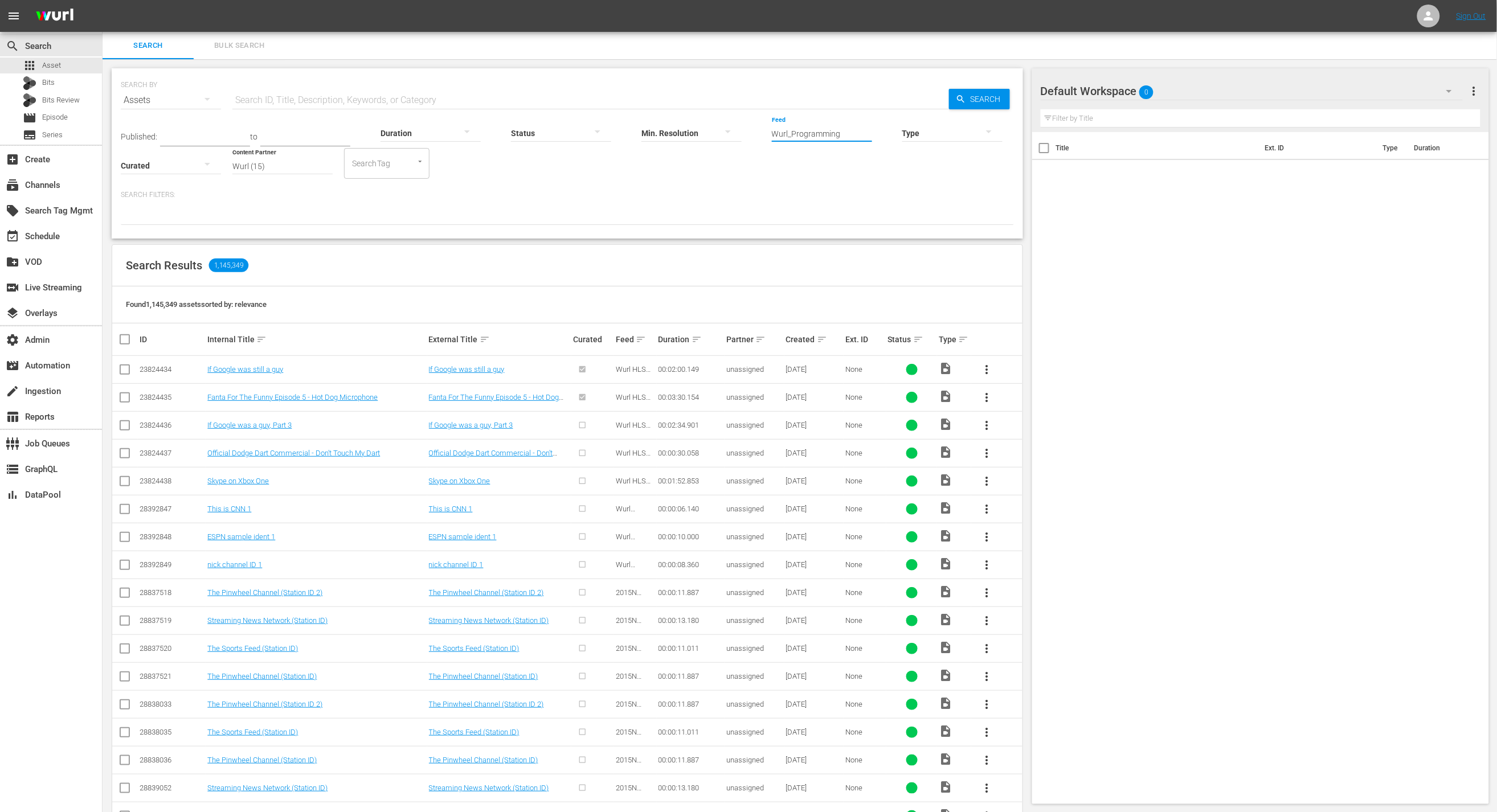
type input "Wurl_Programming"
click at [730, 201] on div "Search Filters:" at bounding box center [567, 207] width 893 height 34
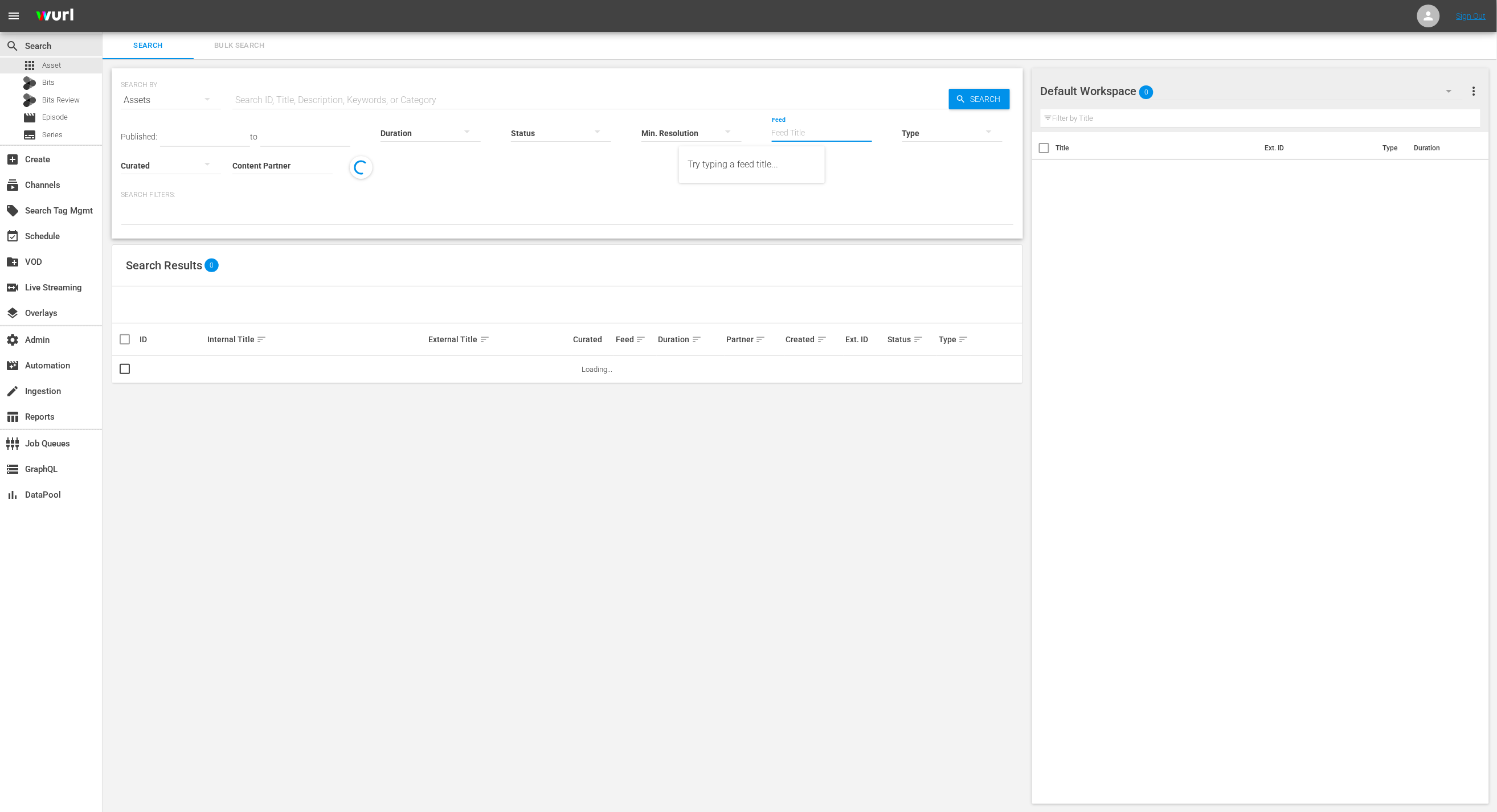
click at [772, 130] on input "Feed" at bounding box center [822, 134] width 100 height 41
paste input "Wurl_Programming_Strategy"
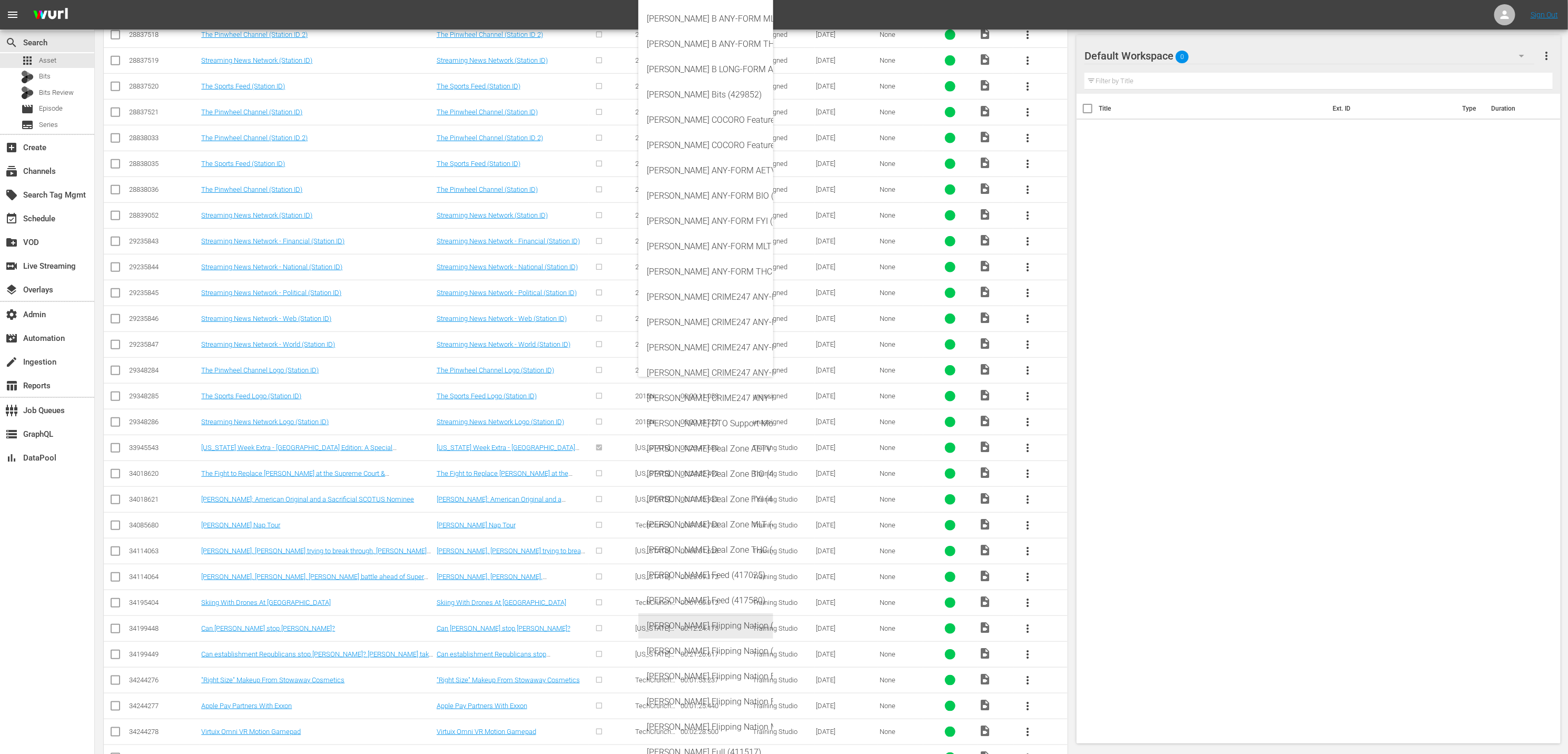
scroll to position [657, 0]
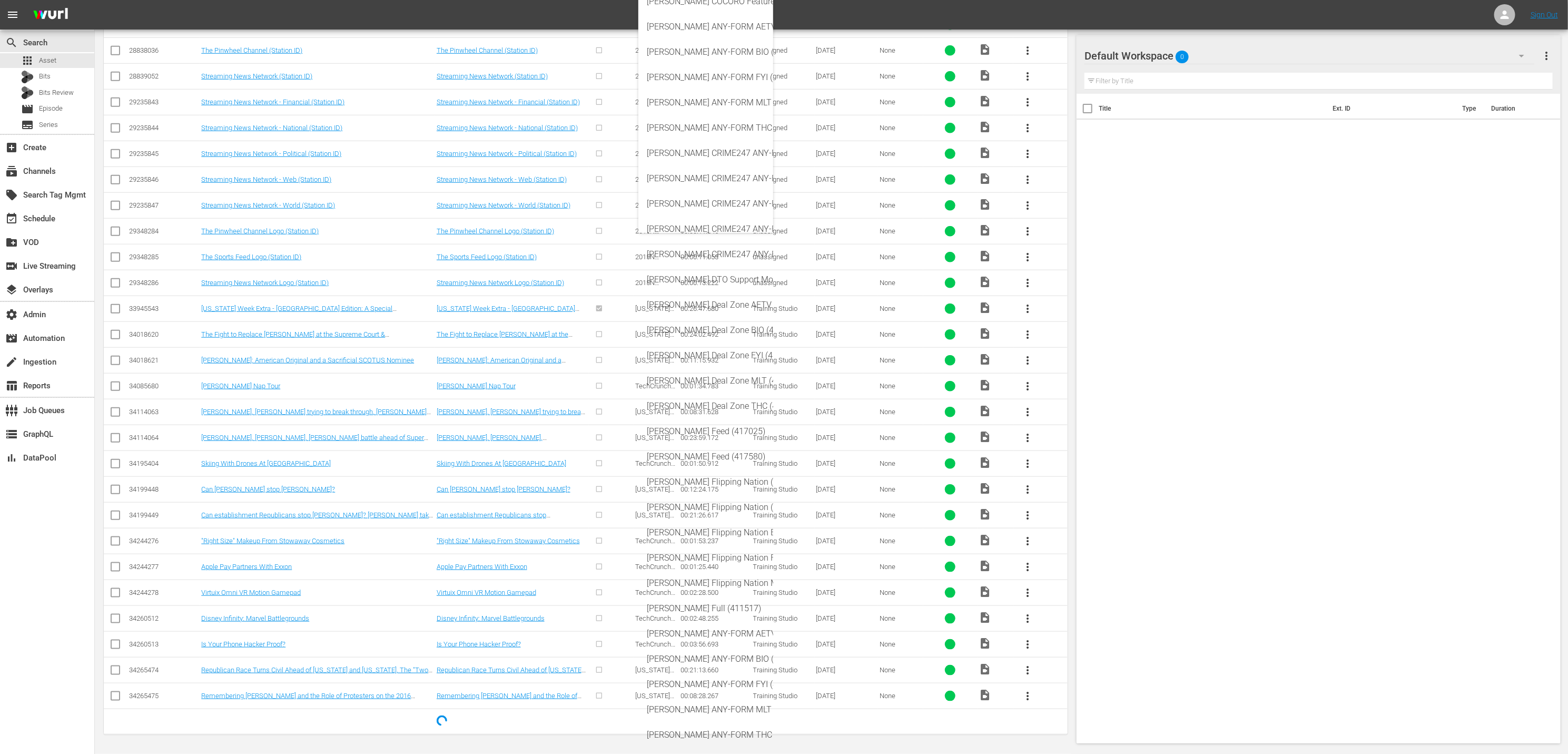
type input "[PERSON_NAME]"
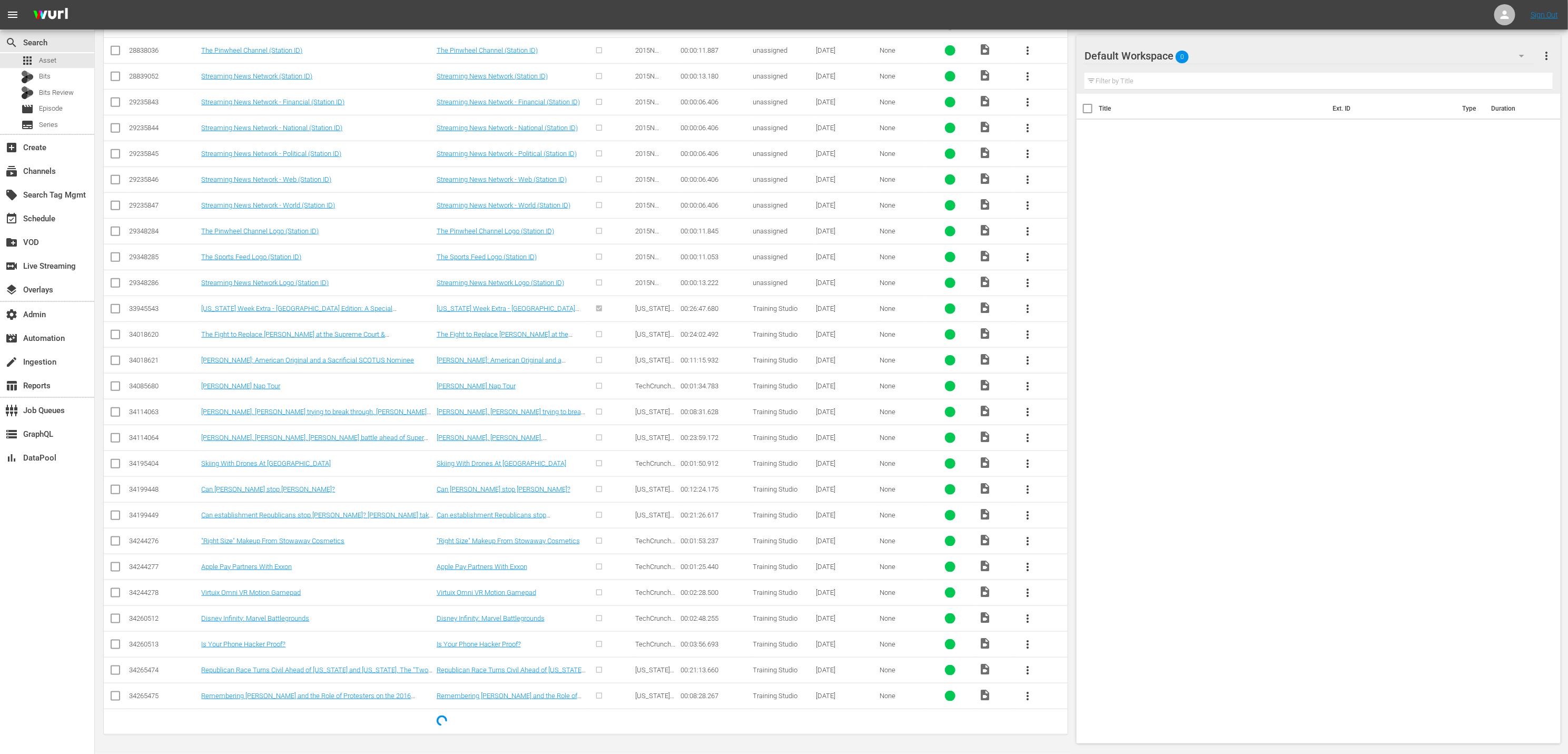
click at [1359, 283] on div "Title Ext. ID Type Duration" at bounding box center [1319, 416] width 484 height 646
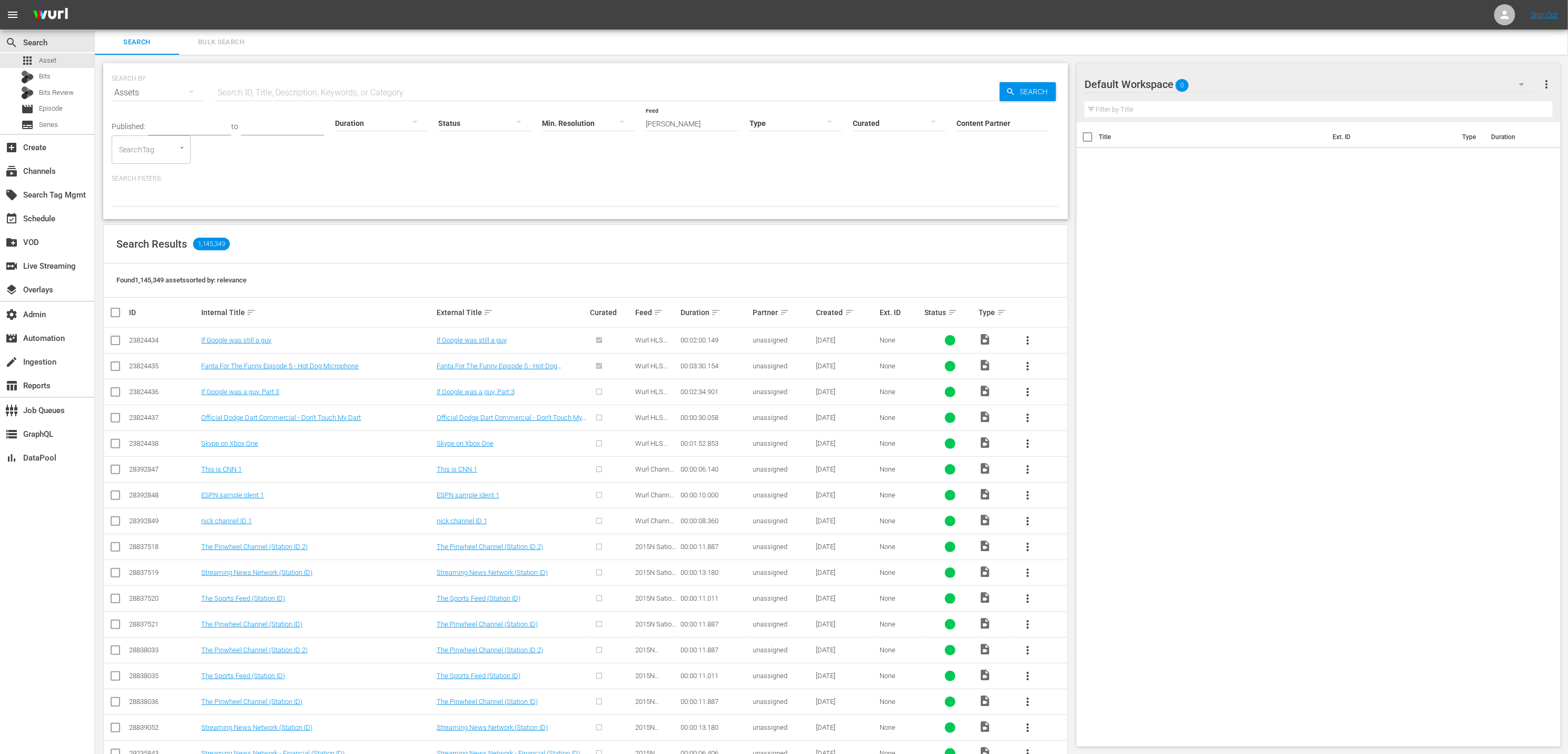
click at [991, 124] on input "Content Partner" at bounding box center [1003, 124] width 93 height 38
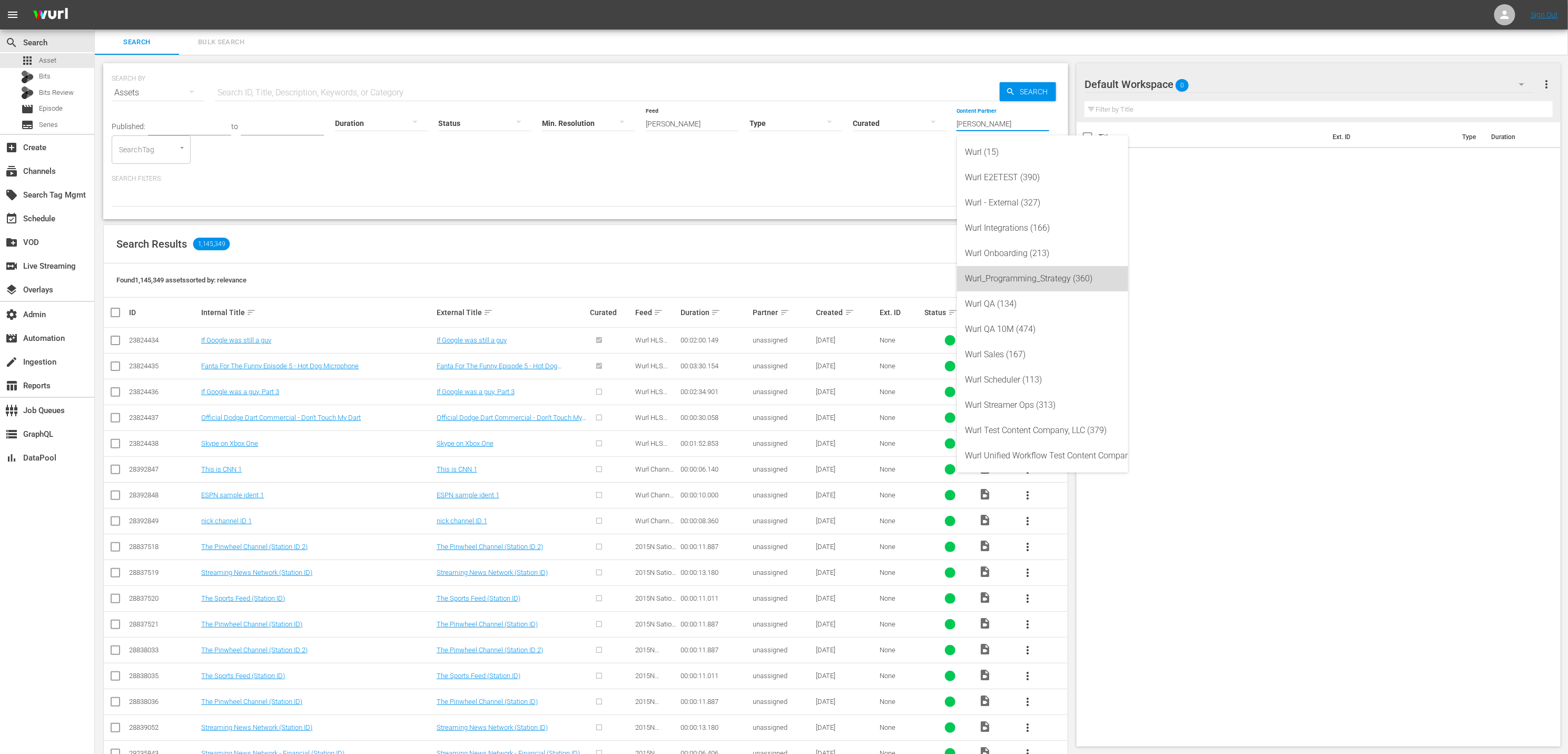
click at [1063, 278] on div "Wurl_Programming_Strategy (360)" at bounding box center [1042, 279] width 154 height 25
type input "Wurl_Programming_Strategy (360)"
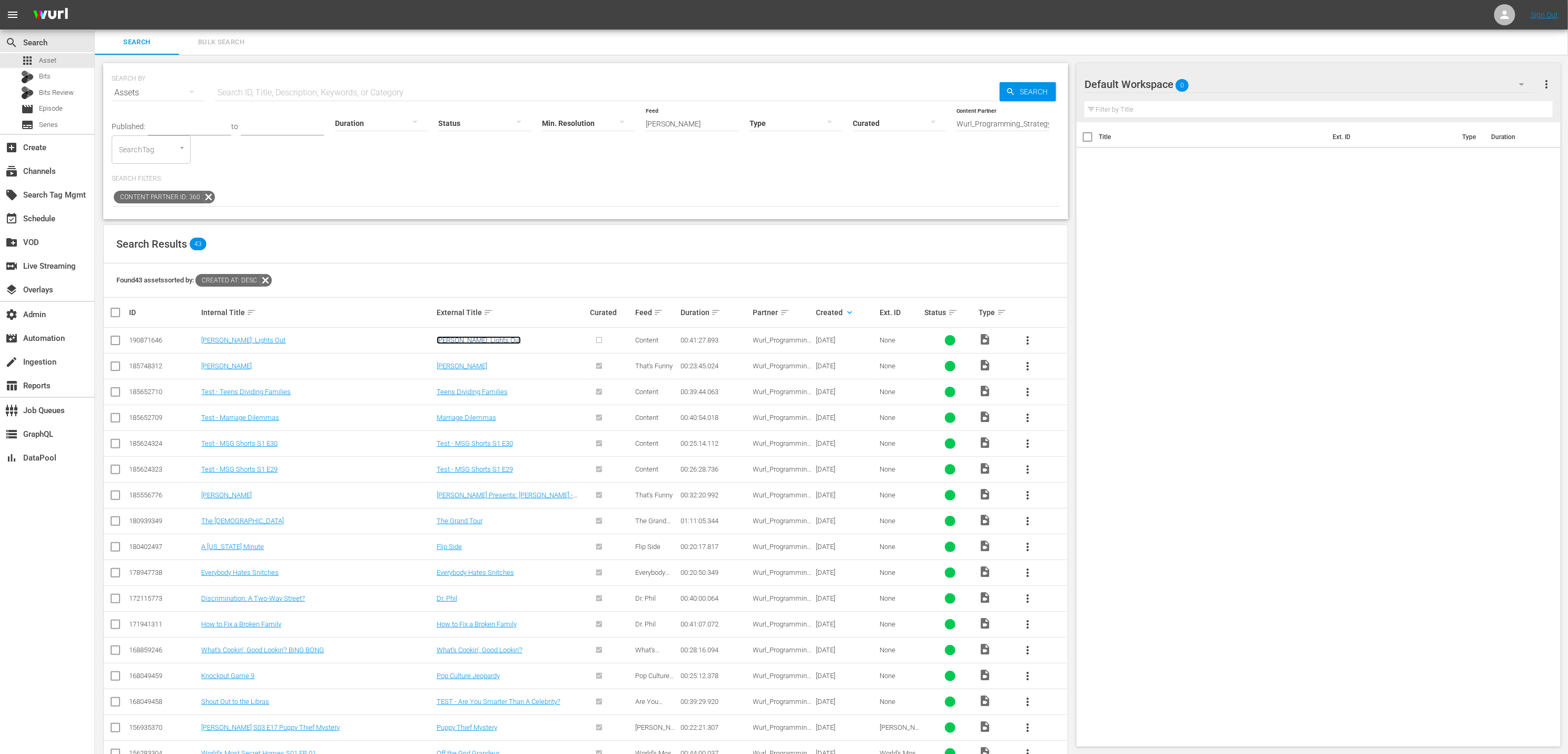
click at [470, 340] on link "[PERSON_NAME]: Lights Out" at bounding box center [479, 340] width 84 height 8
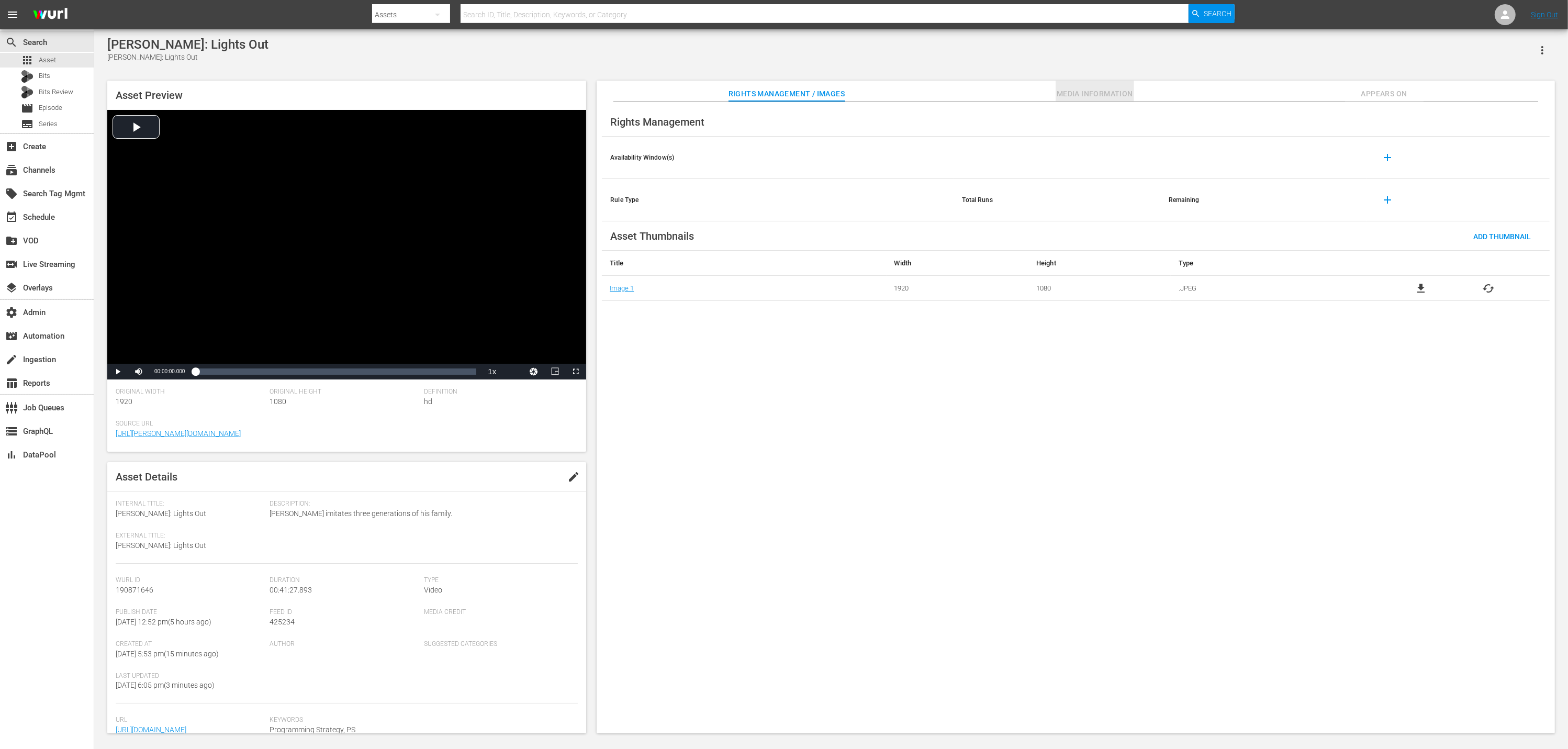
click at [1068, 87] on span "Media Information" at bounding box center [1095, 94] width 78 height 13
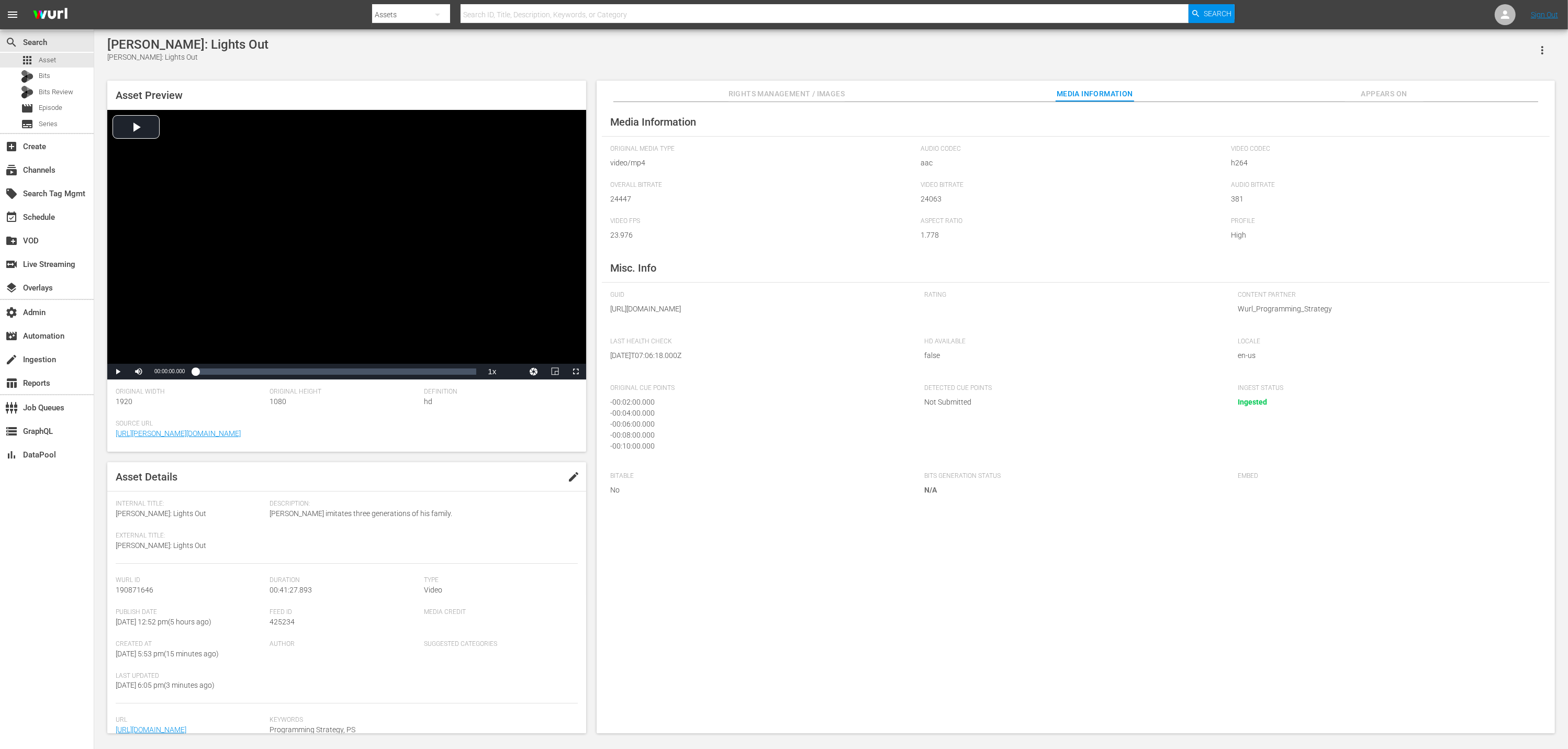
click at [797, 97] on span "Rights Management / Images" at bounding box center [787, 94] width 116 height 13
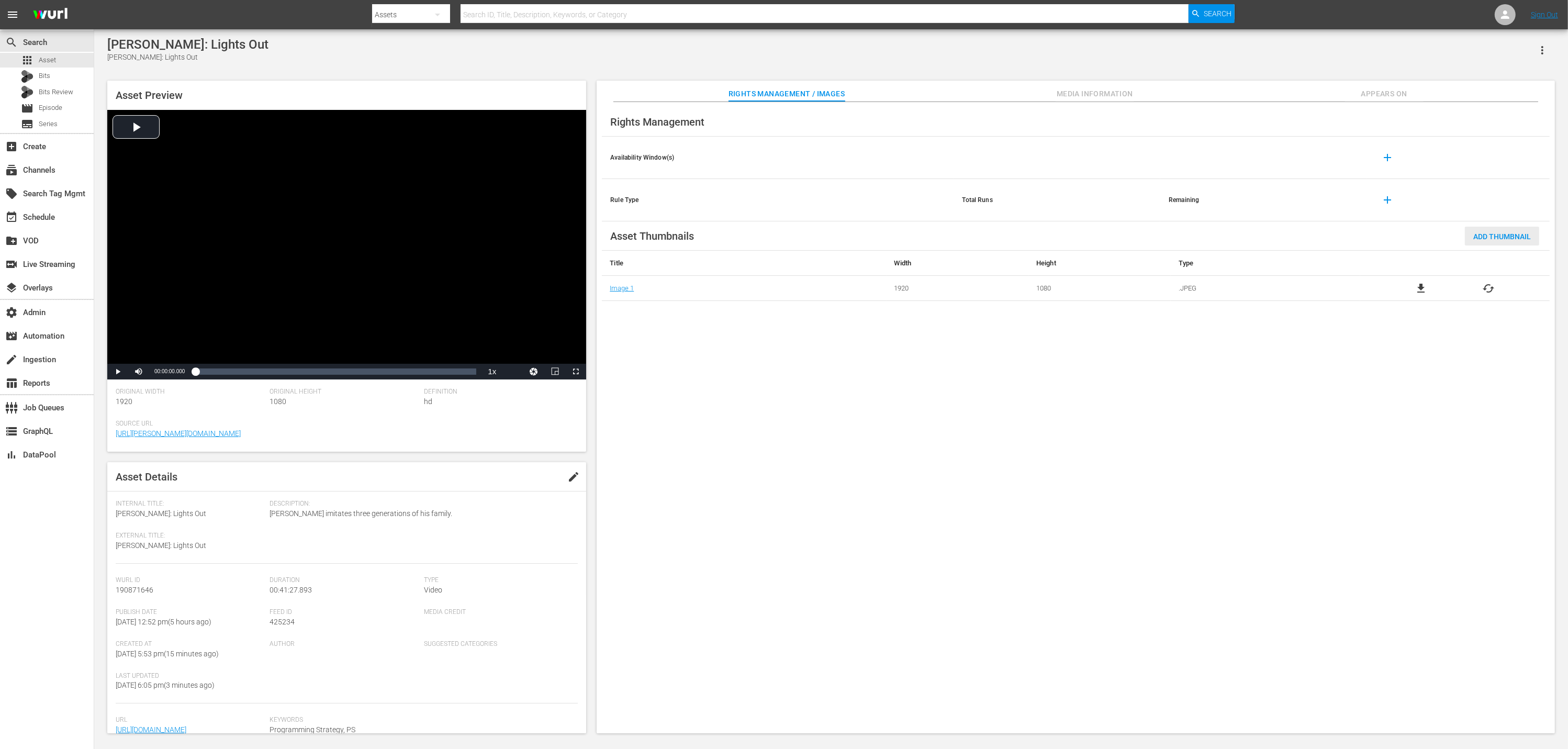
click at [1385, 238] on span "Add Thumbnail" at bounding box center [1502, 236] width 74 height 9
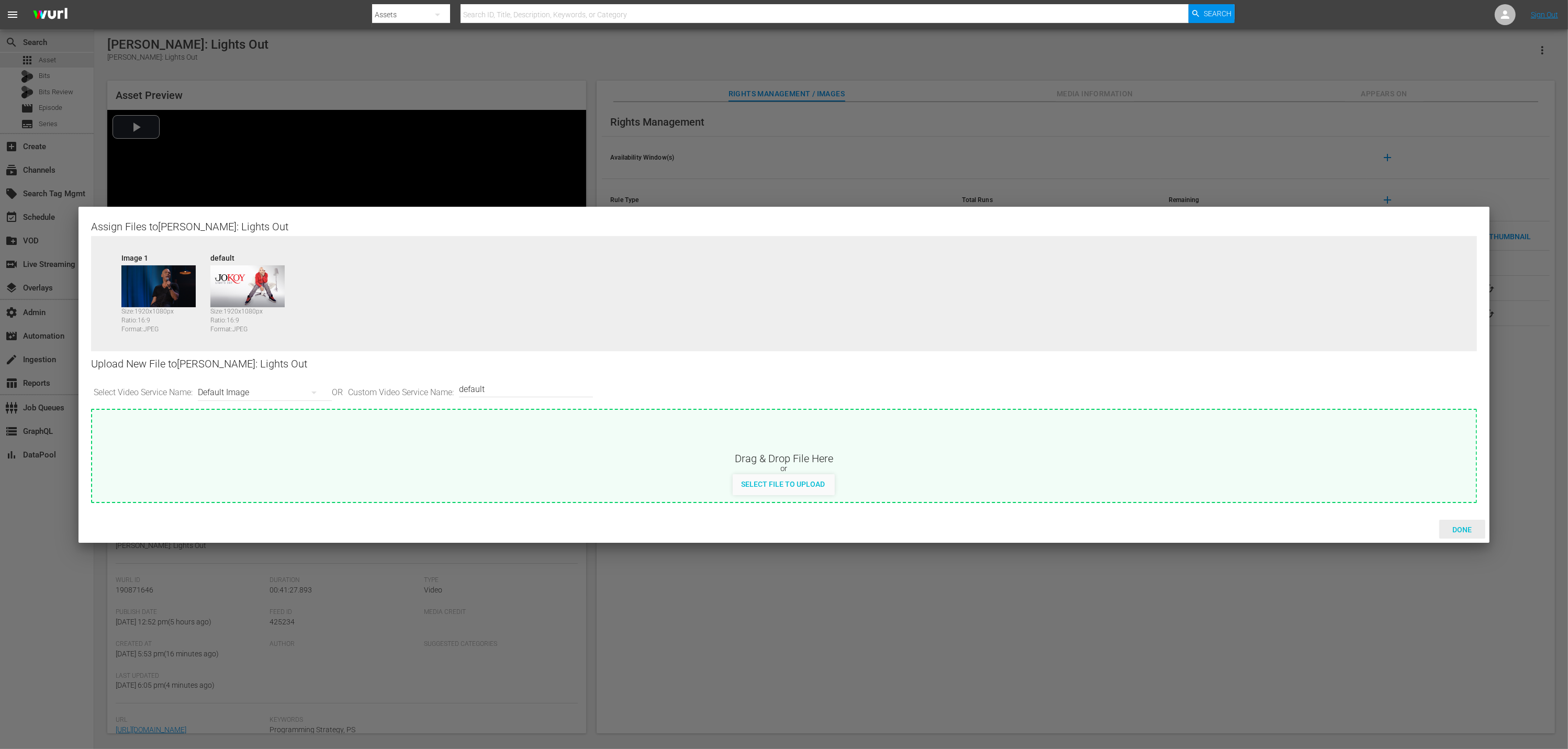
click at [1385, 532] on span "Done" at bounding box center [1462, 529] width 36 height 9
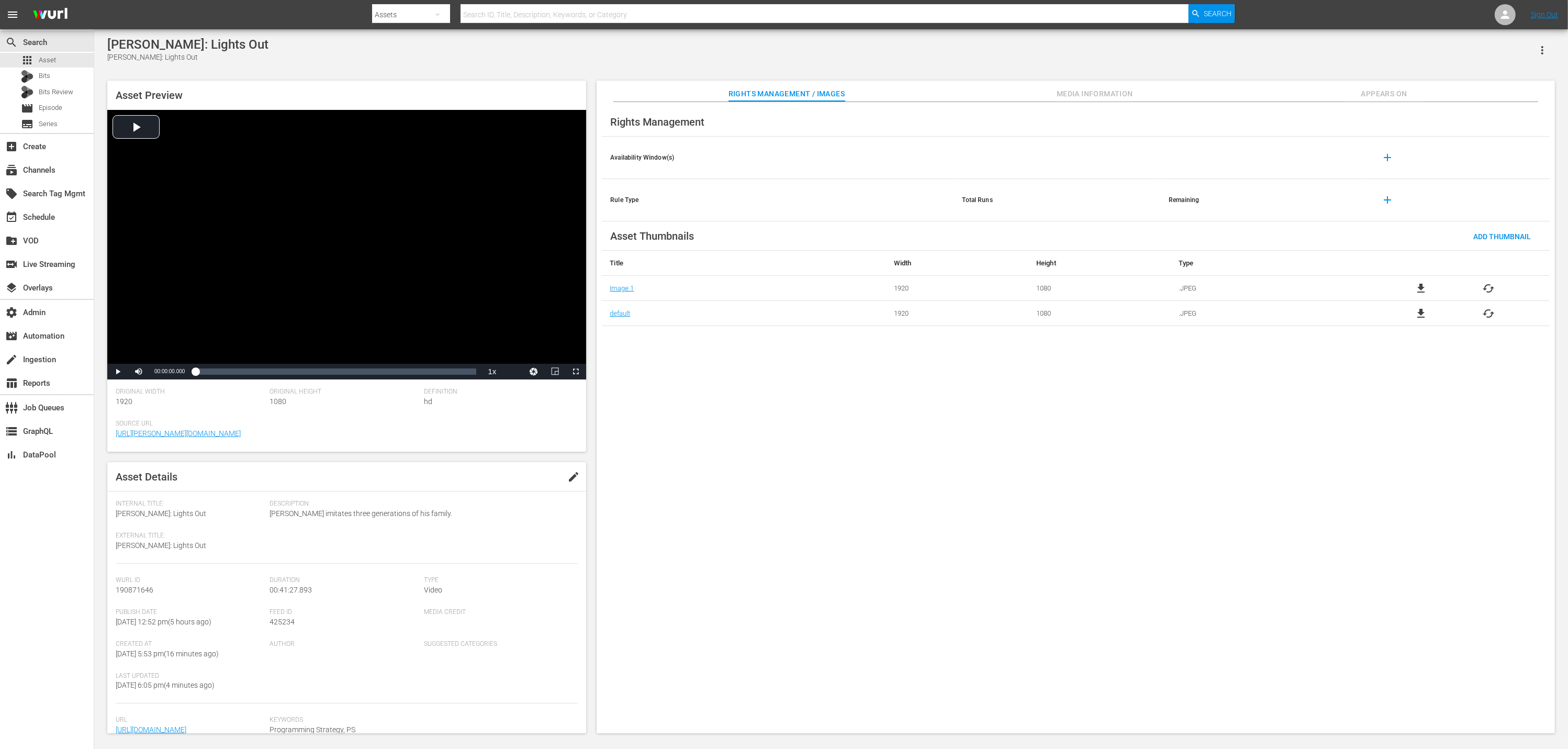
drag, startPoint x: 224, startPoint y: 99, endPoint x: 186, endPoint y: 17, distance: 90.4
click at [221, 92] on div "Asset Preview Video Player is loading. Play Video Play Mute Current Time 00:00:…" at bounding box center [347, 266] width 479 height 371
click at [57, 60] on div "apps Asset" at bounding box center [46, 60] width 94 height 15
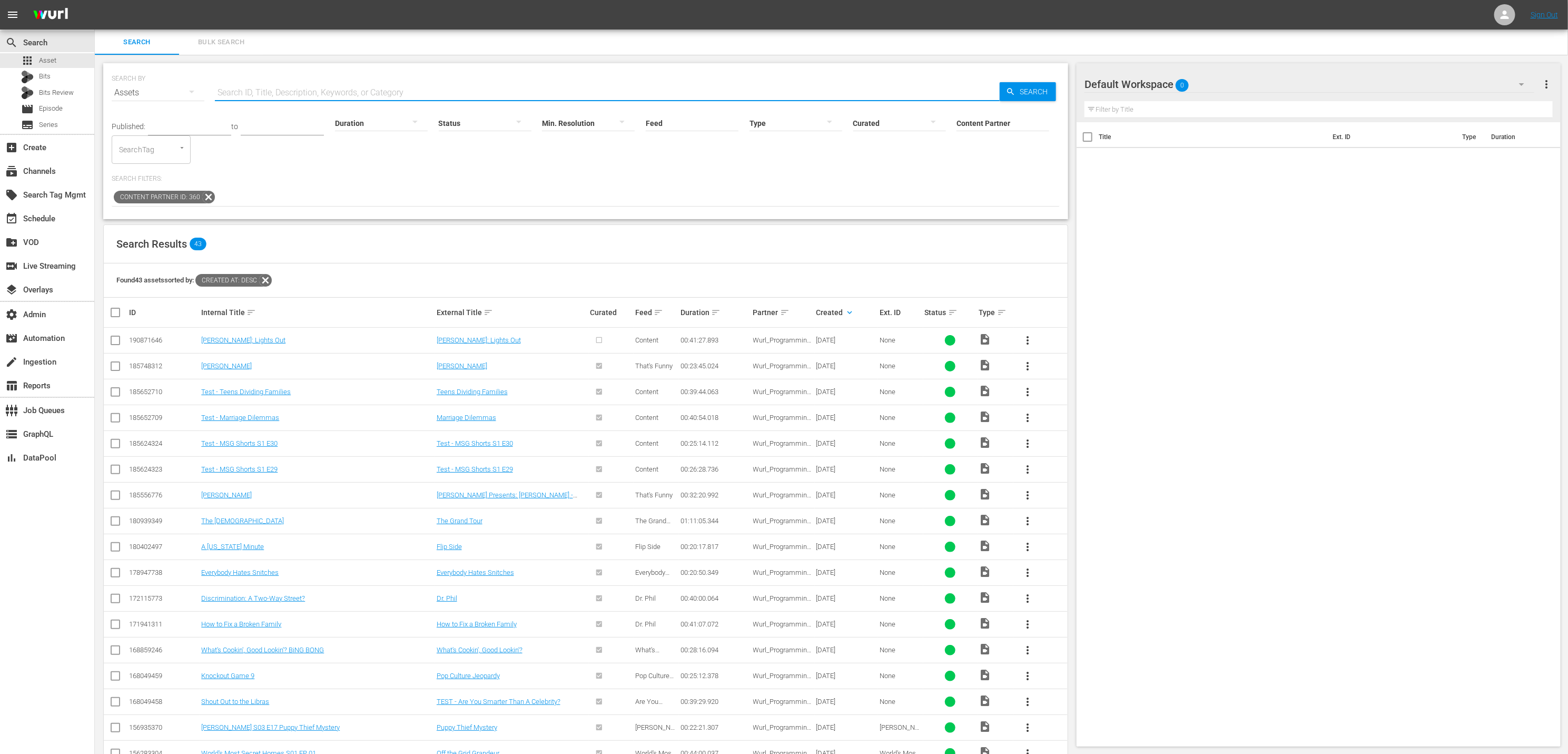
click at [279, 89] on input "text" at bounding box center [607, 93] width 785 height 25
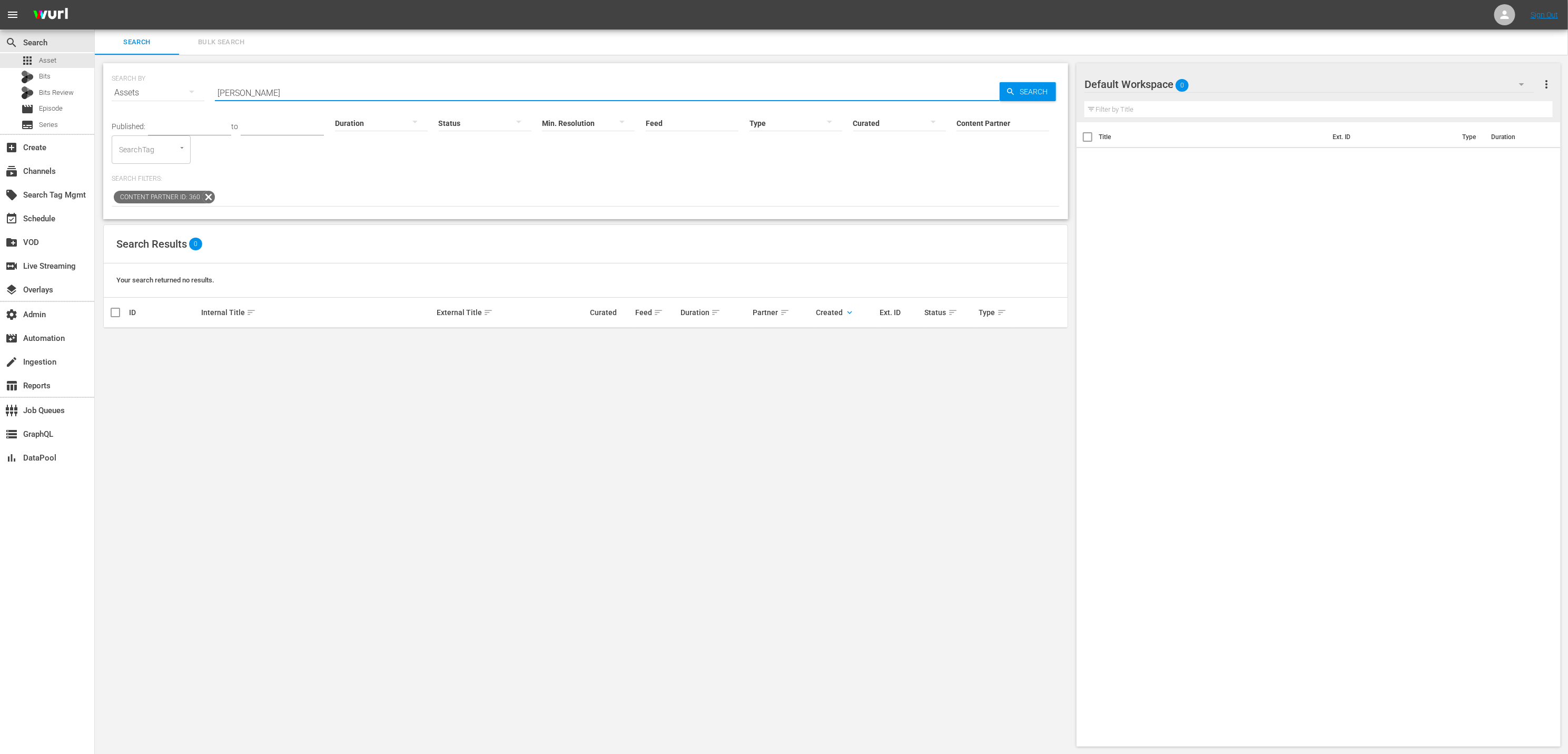
click at [351, 95] on input "[PERSON_NAME]" at bounding box center [607, 93] width 785 height 25
type input "[PERSON_NAME]: [PERSON_NAME] Blooded Seminar"
click at [206, 195] on icon at bounding box center [209, 197] width 14 height 14
